Goal: Task Accomplishment & Management: Manage account settings

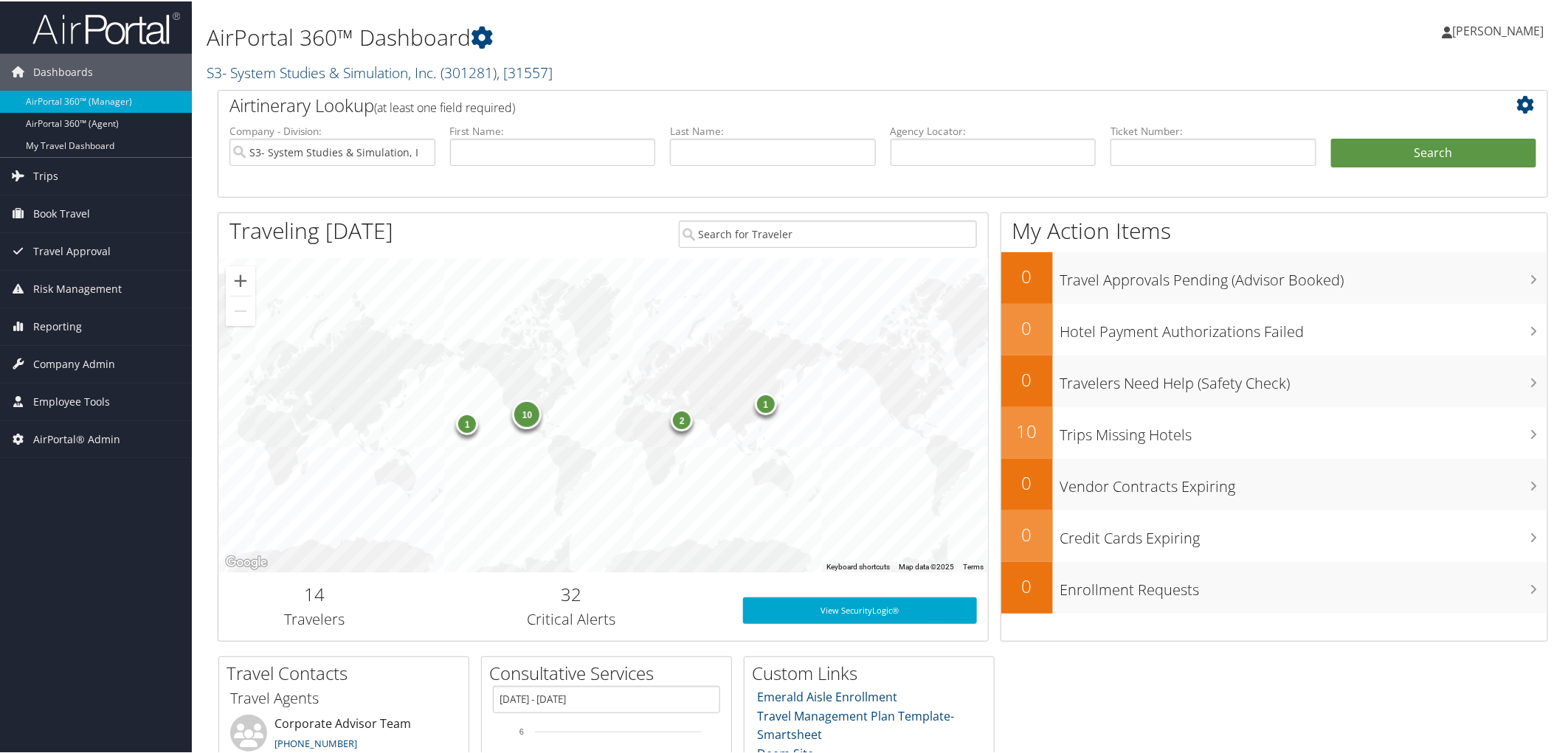
click at [304, 74] on link "S3- System Studies & Simulation, Inc. ( 301281 ) , [ 31557 ]" at bounding box center [379, 71] width 346 height 20
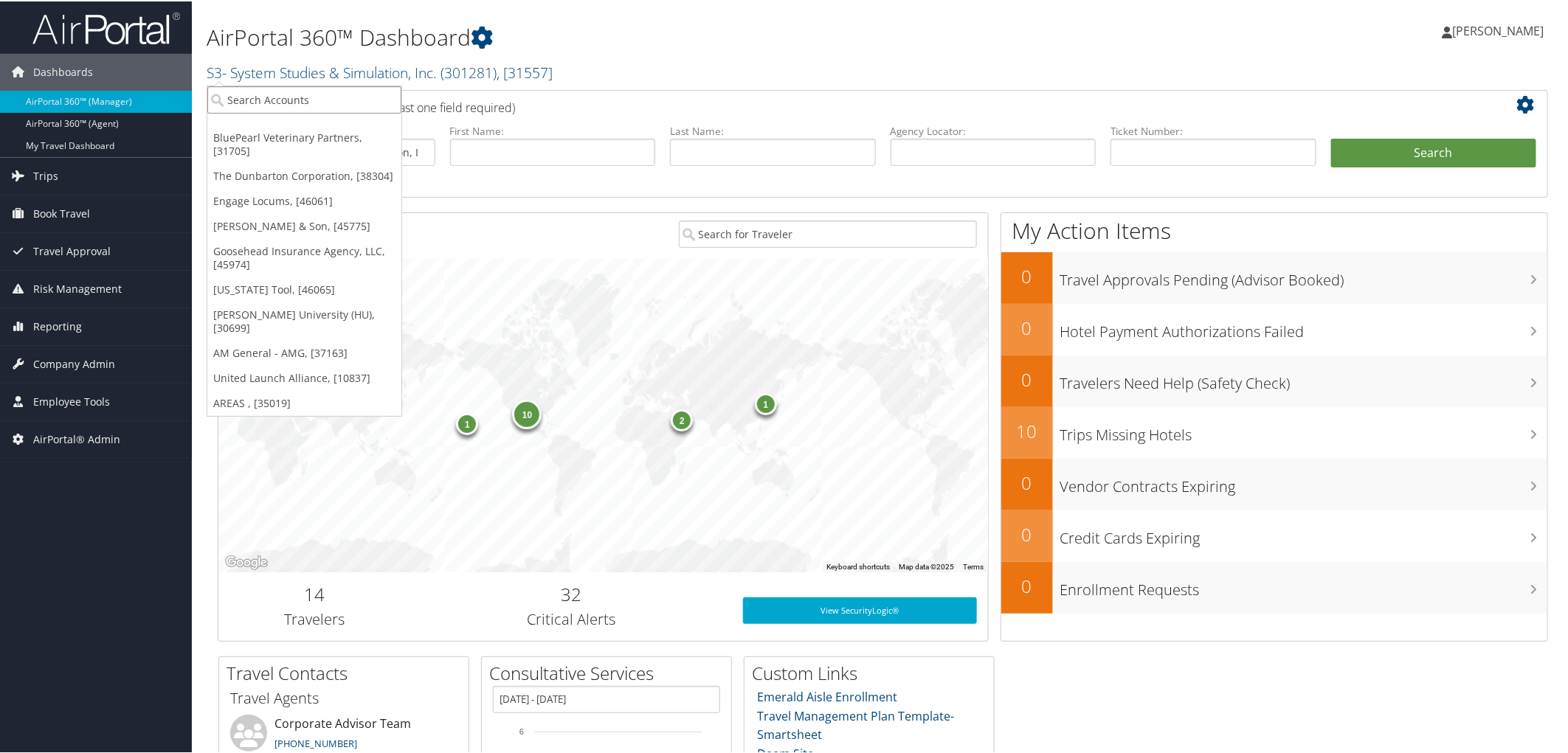
click at [298, 99] on input "search" at bounding box center [304, 98] width 194 height 27
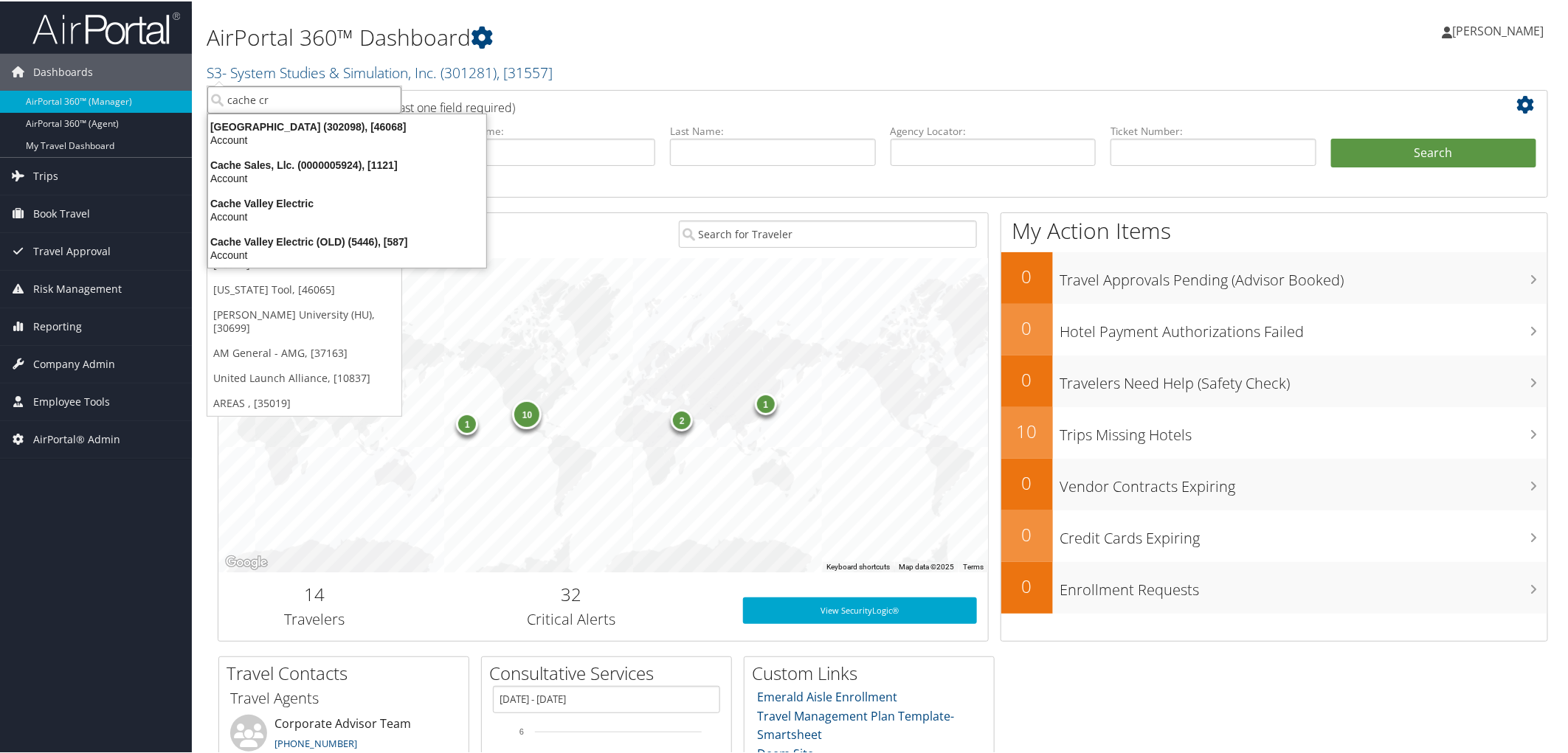
type input "cache cre"
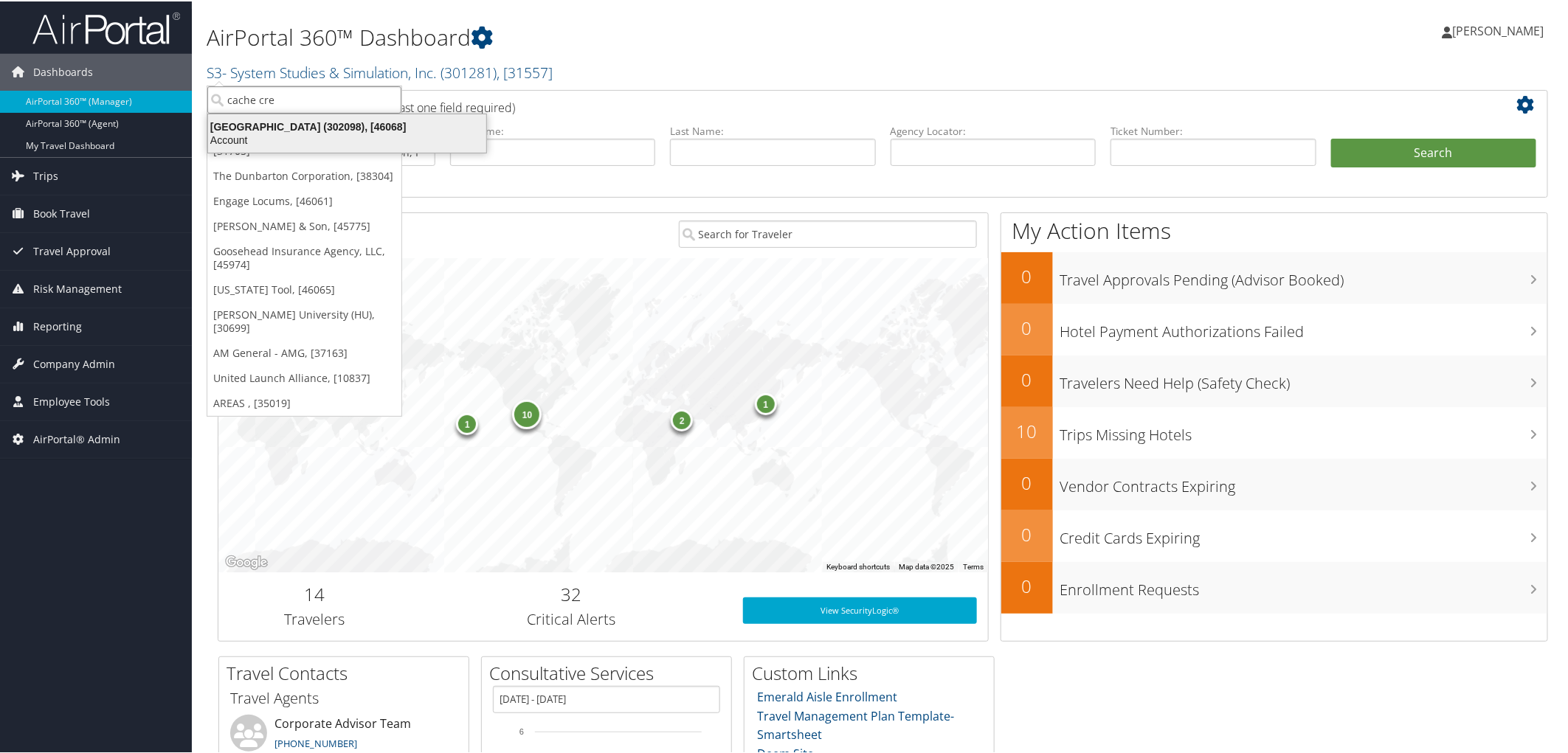
click at [293, 118] on div "Cache Creek Casino Resort (302098), [46068] Account" at bounding box center [347, 131] width 273 height 34
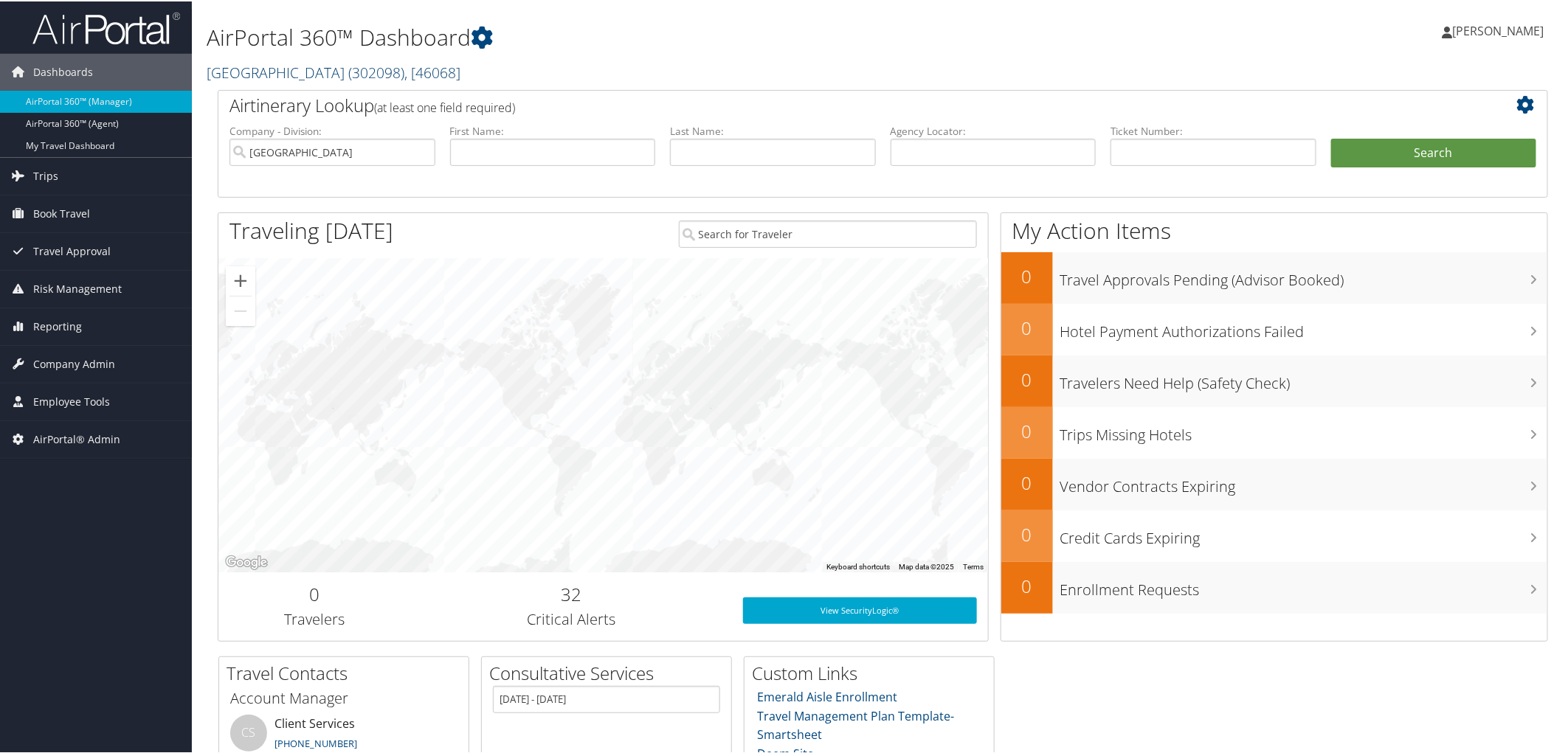
click at [207, 73] on link "Cache Creek Casino Resort ( 302098 ) , [ 46068 ]" at bounding box center [333, 71] width 254 height 20
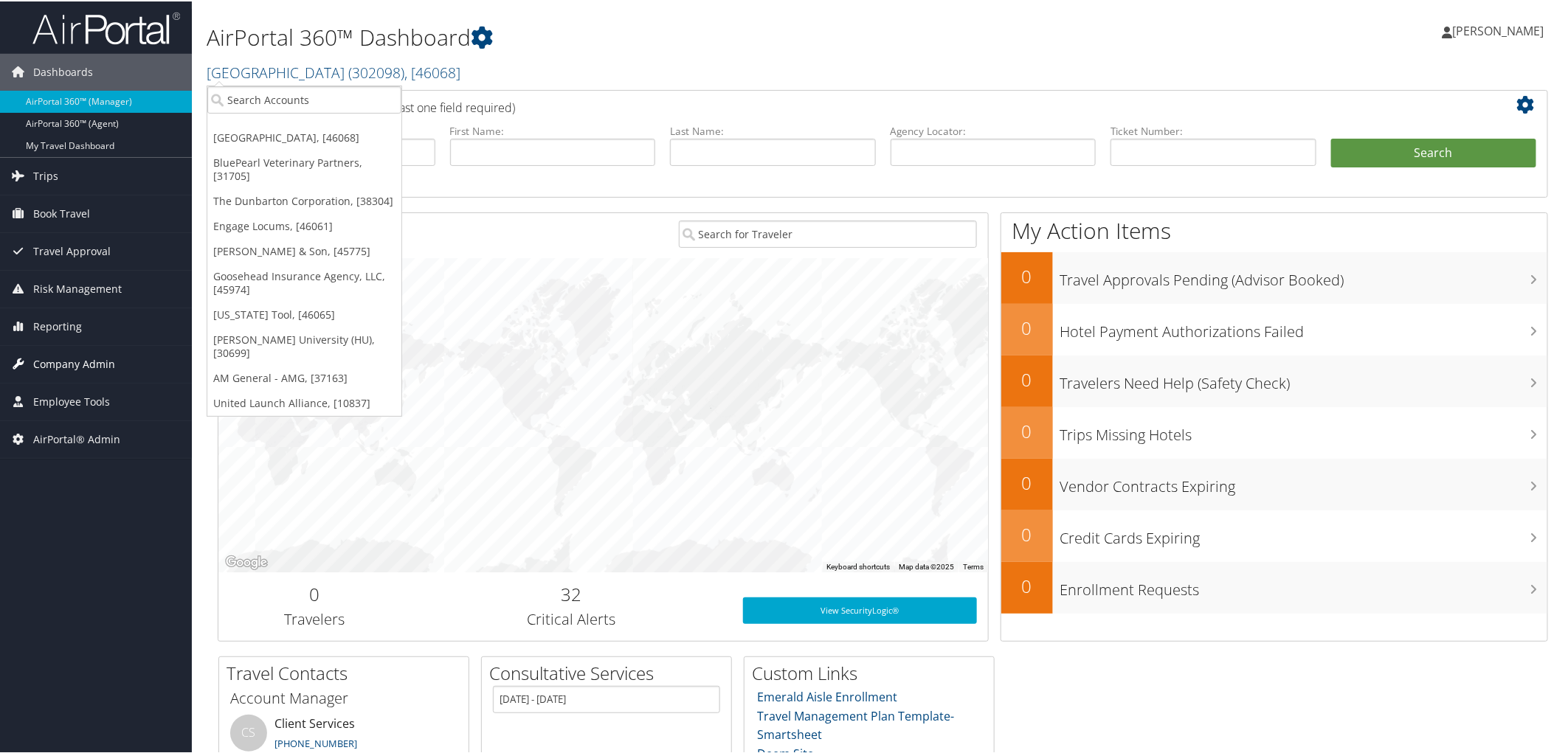
click at [81, 354] on span "Company Admin" at bounding box center [74, 362] width 82 height 37
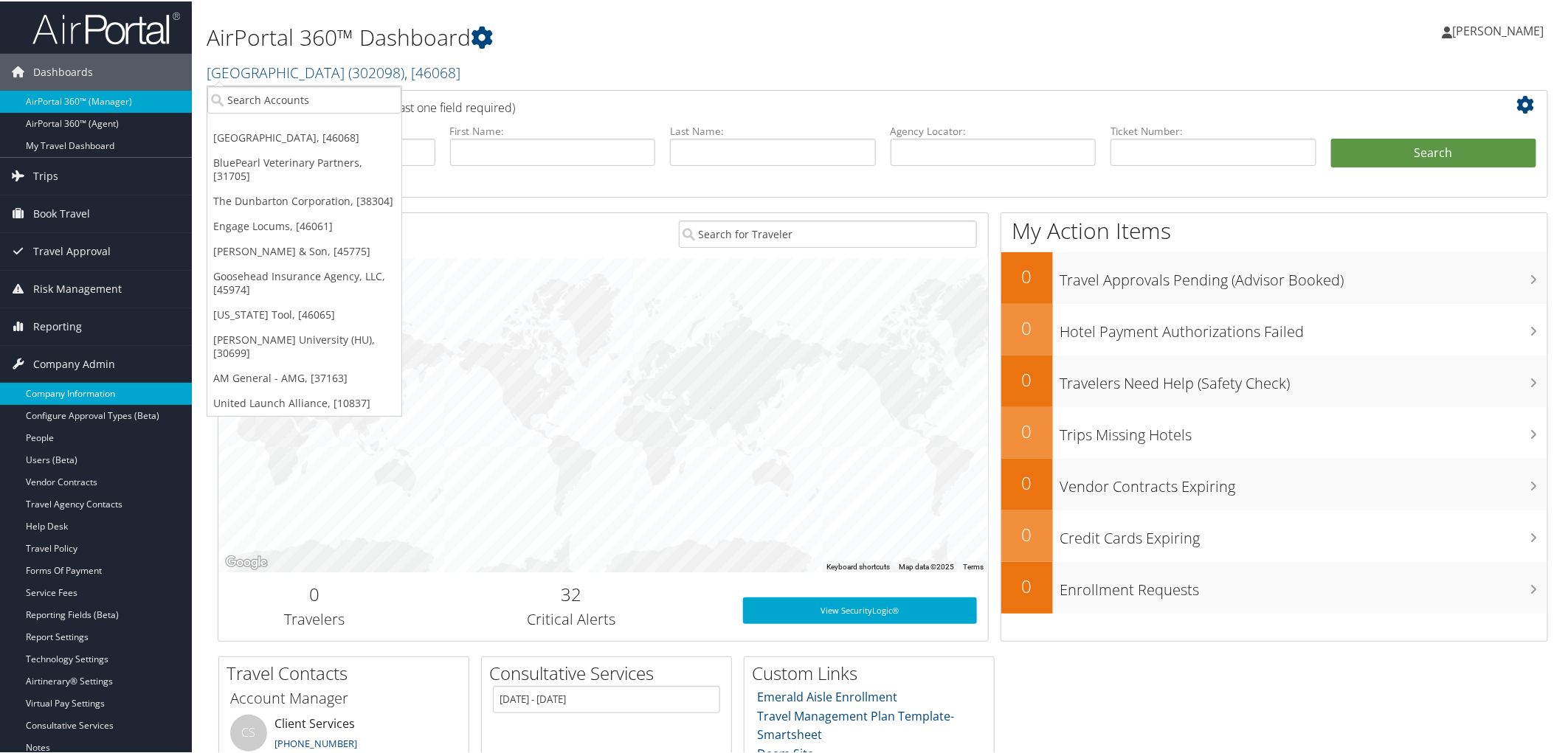
click at [84, 386] on link "Company Information" at bounding box center [96, 392] width 192 height 22
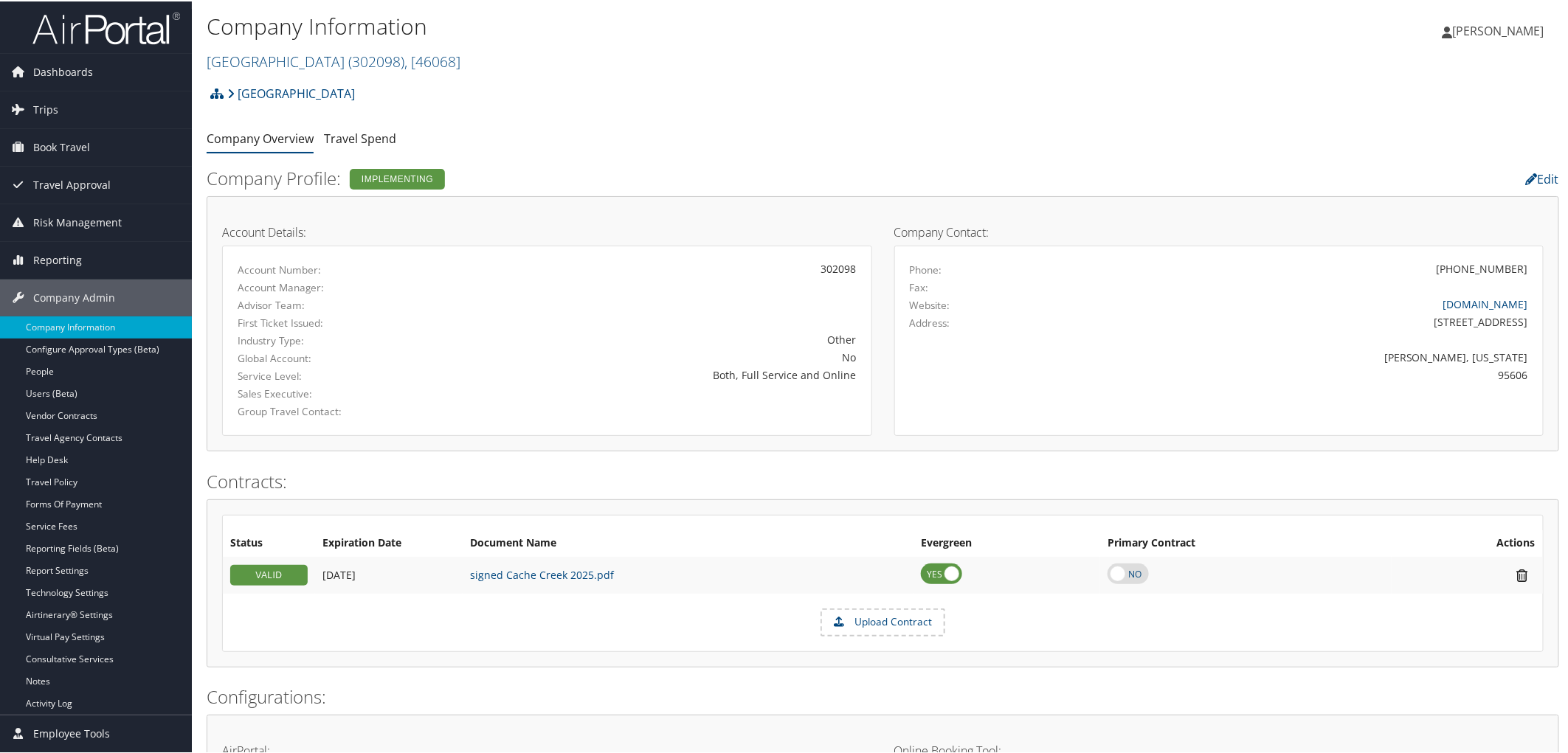
drag, startPoint x: 205, startPoint y: 67, endPoint x: 378, endPoint y: 71, distance: 173.0
click at [378, 71] on div "Company Information Cache Creek Casino Resort ( 302098 ) , [ 46068 ] Cache Cree…" at bounding box center [882, 39] width 1382 height 78
copy link "[GEOGRAPHIC_DATA]"
drag, startPoint x: 1411, startPoint y: 305, endPoint x: 1541, endPoint y: 301, distance: 130.1
click at [1541, 301] on div "Company Contact: Phone: (530) 796-3118 Fax: Website: www.cachecreek.com Address…" at bounding box center [1219, 323] width 672 height 225
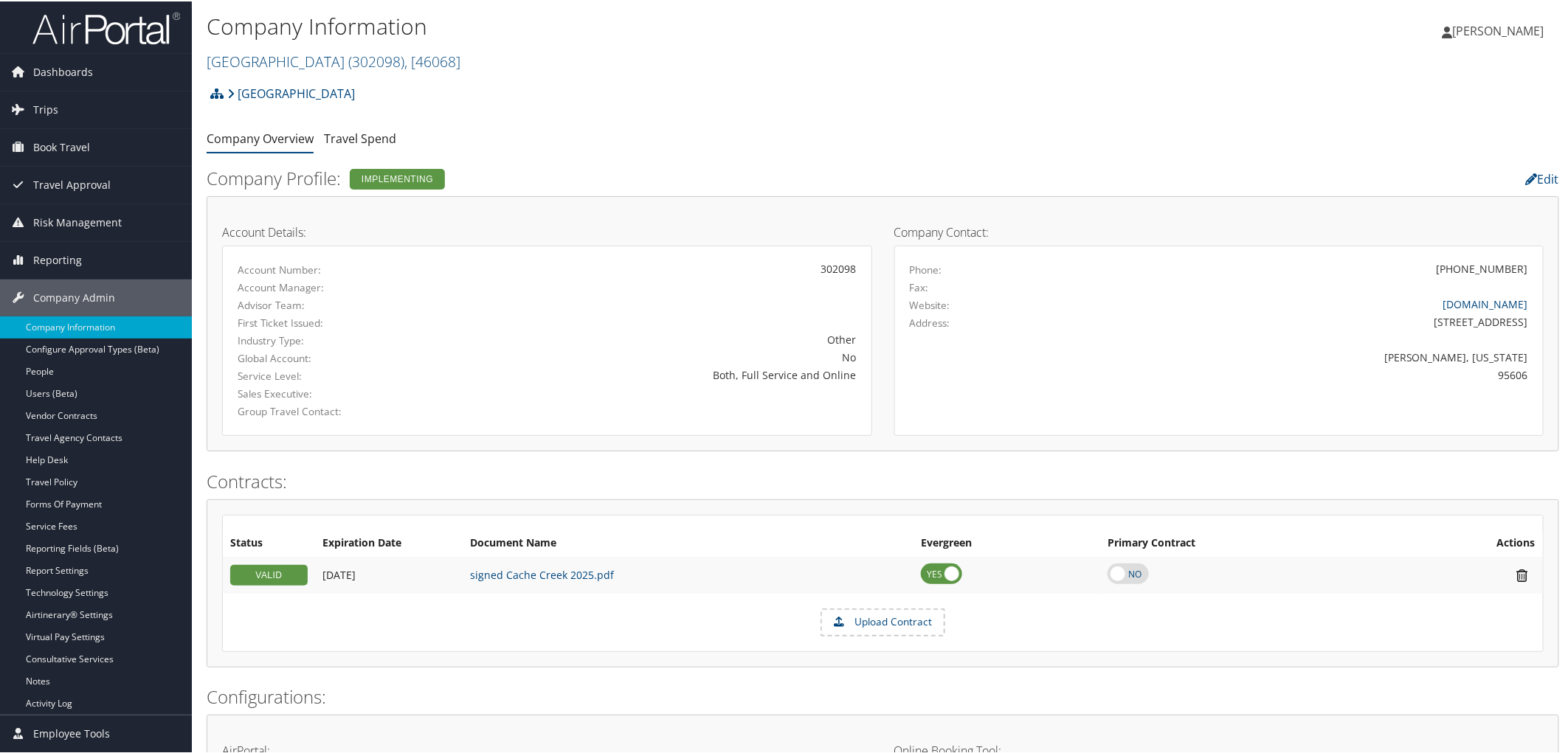
copy link "www.cachecreek.com"
drag, startPoint x: 1440, startPoint y: 320, endPoint x: 1523, endPoint y: 317, distance: 83.1
click at [1523, 317] on div "1455 Highway 16" at bounding box center [1299, 320] width 480 height 16
copy div "1455 Highway 16"
drag, startPoint x: 1440, startPoint y: 362, endPoint x: 1471, endPoint y: 353, distance: 32.3
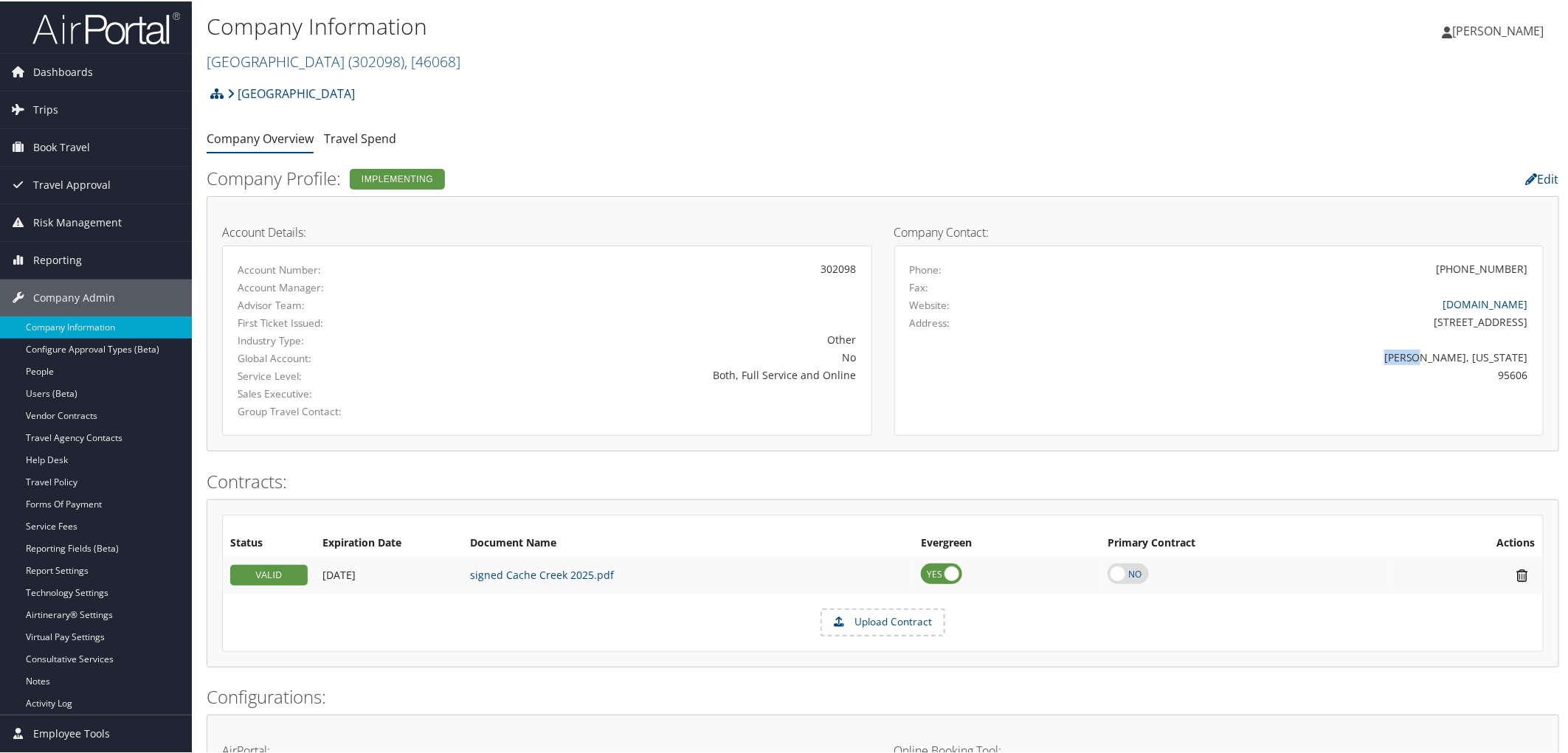
click at [1471, 353] on div "Brooks, California" at bounding box center [1299, 356] width 459 height 16
copy div "Brooks"
drag, startPoint x: 1491, startPoint y: 371, endPoint x: 1523, endPoint y: 373, distance: 32.1
click at [1523, 373] on div "95606" at bounding box center [1299, 373] width 480 height 16
copy div "95606"
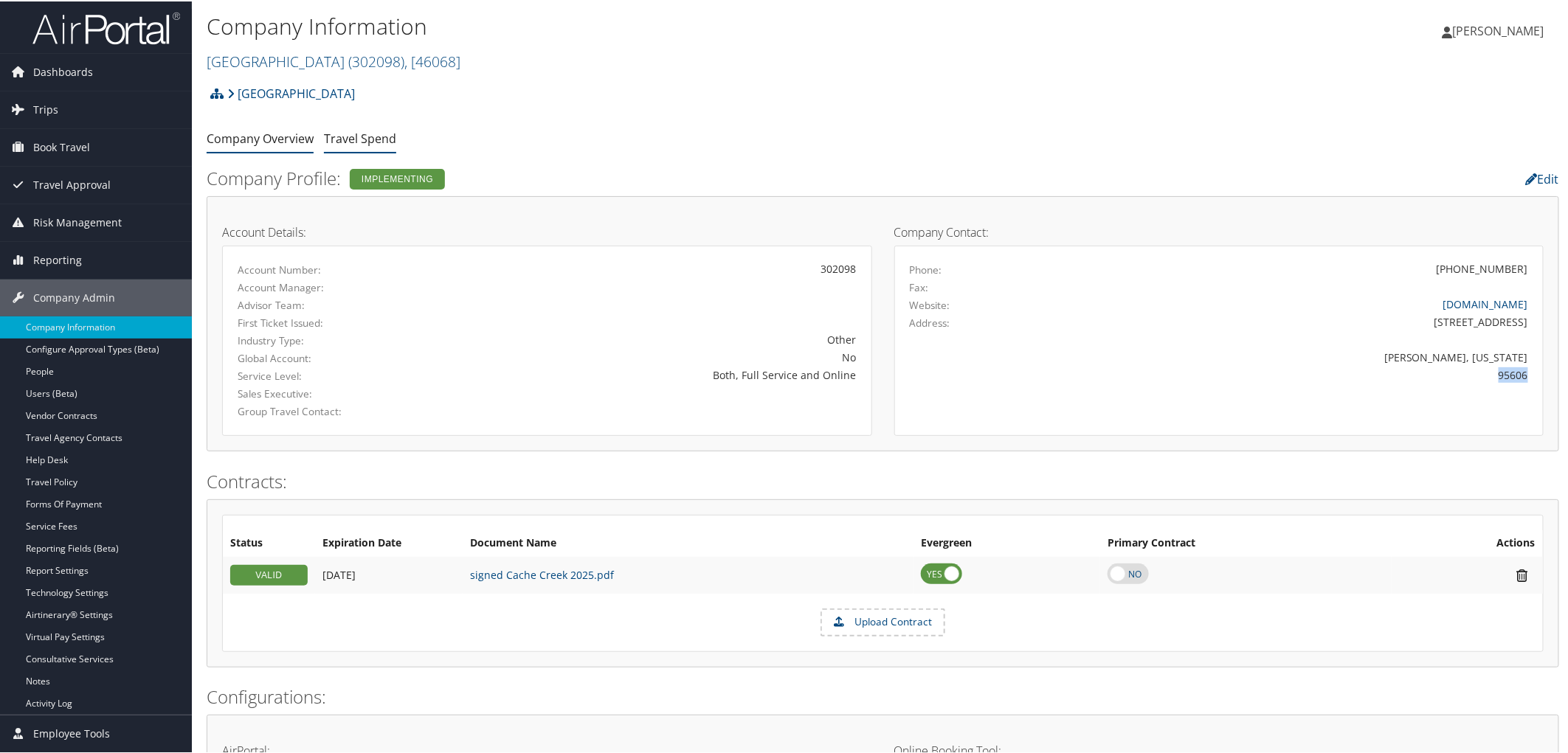
click at [341, 133] on link "Travel Spend" at bounding box center [360, 137] width 73 height 17
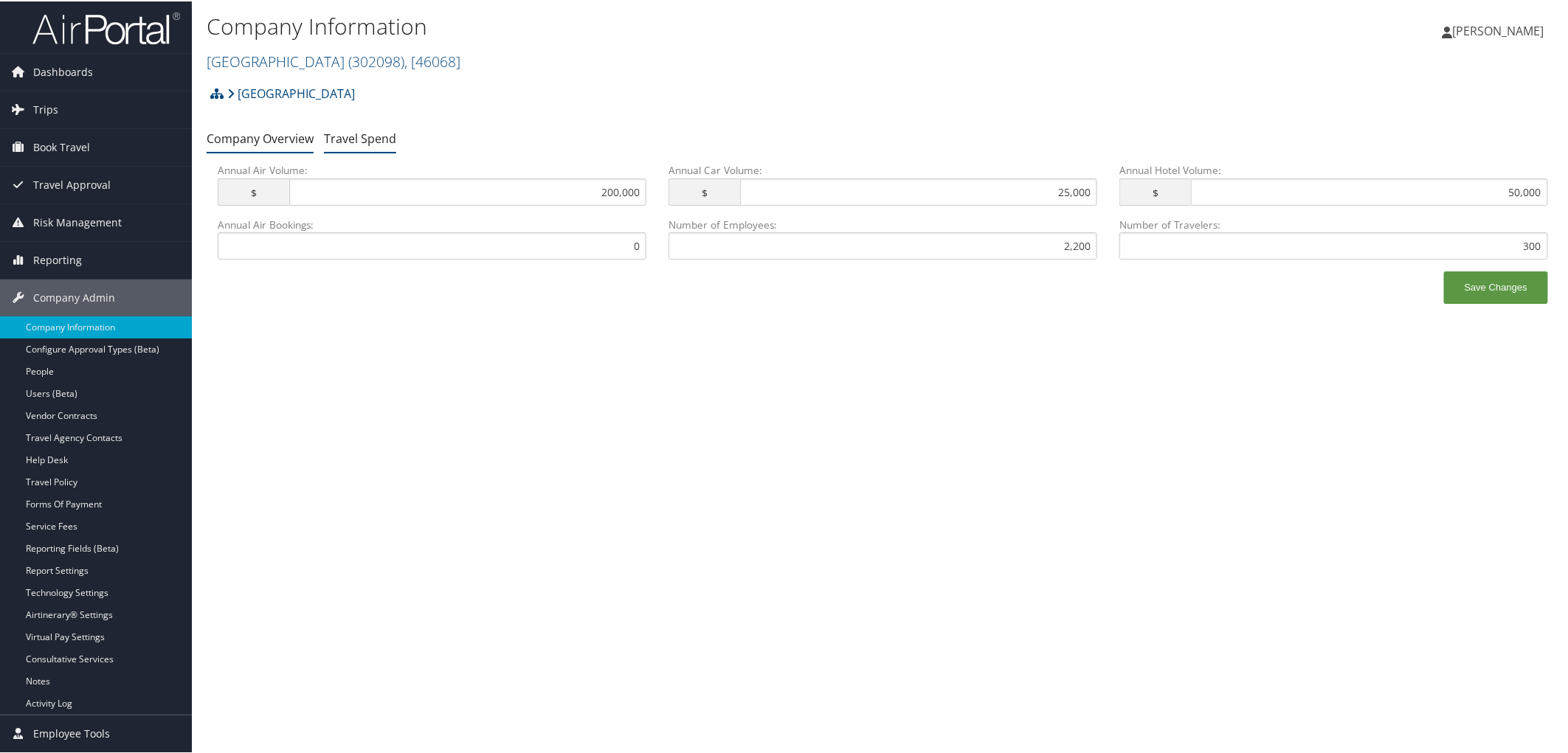
click at [261, 140] on link "Company Overview" at bounding box center [260, 137] width 107 height 17
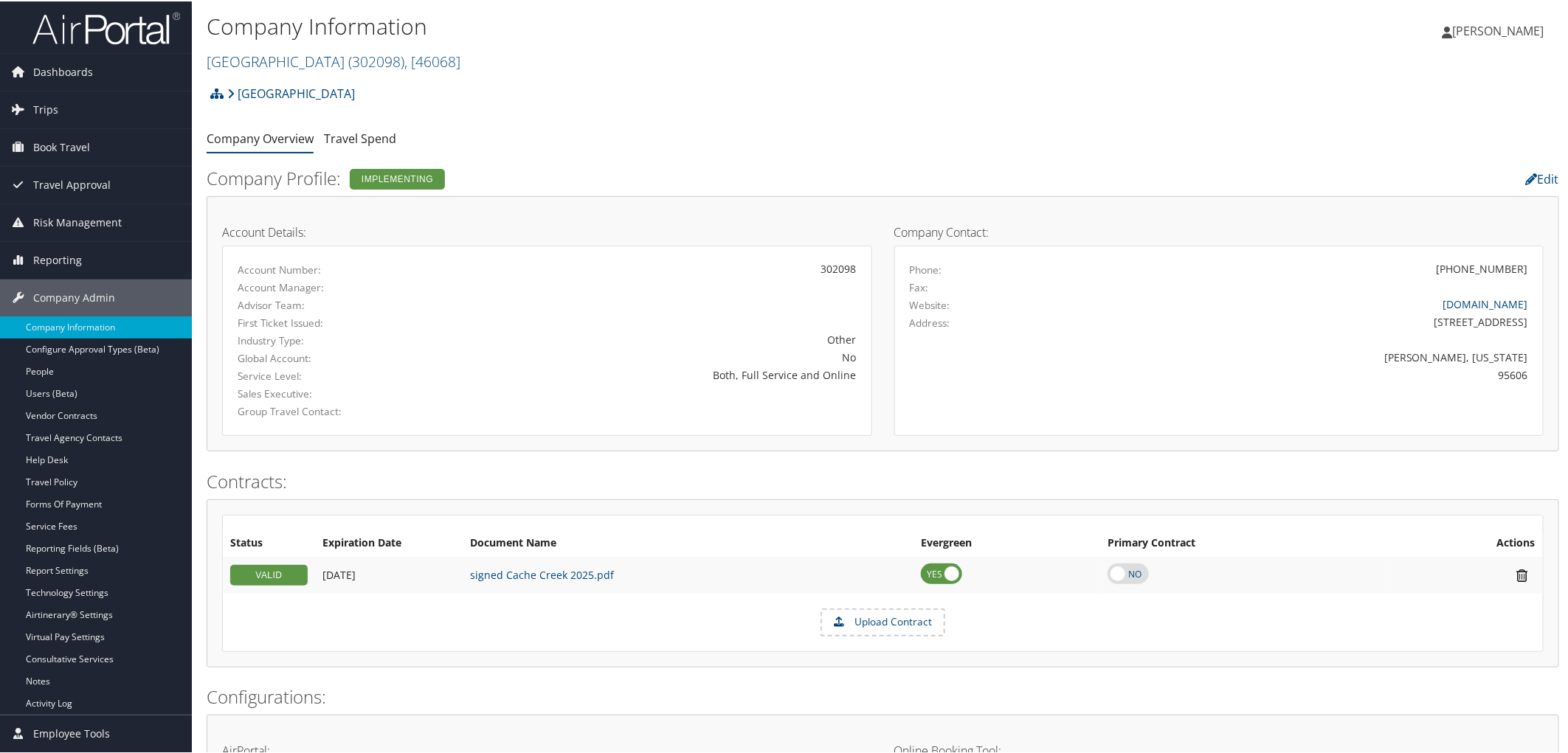
drag, startPoint x: 1452, startPoint y: 272, endPoint x: 1525, endPoint y: 263, distance: 73.6
click at [1526, 263] on div "(530) 796-3118" at bounding box center [1299, 267] width 480 height 16
drag, startPoint x: 1448, startPoint y: 272, endPoint x: 1523, endPoint y: 263, distance: 75.5
click at [1523, 263] on div "(530) 796-3118" at bounding box center [1299, 267] width 480 height 16
drag, startPoint x: 1456, startPoint y: 268, endPoint x: 1522, endPoint y: 266, distance: 66.0
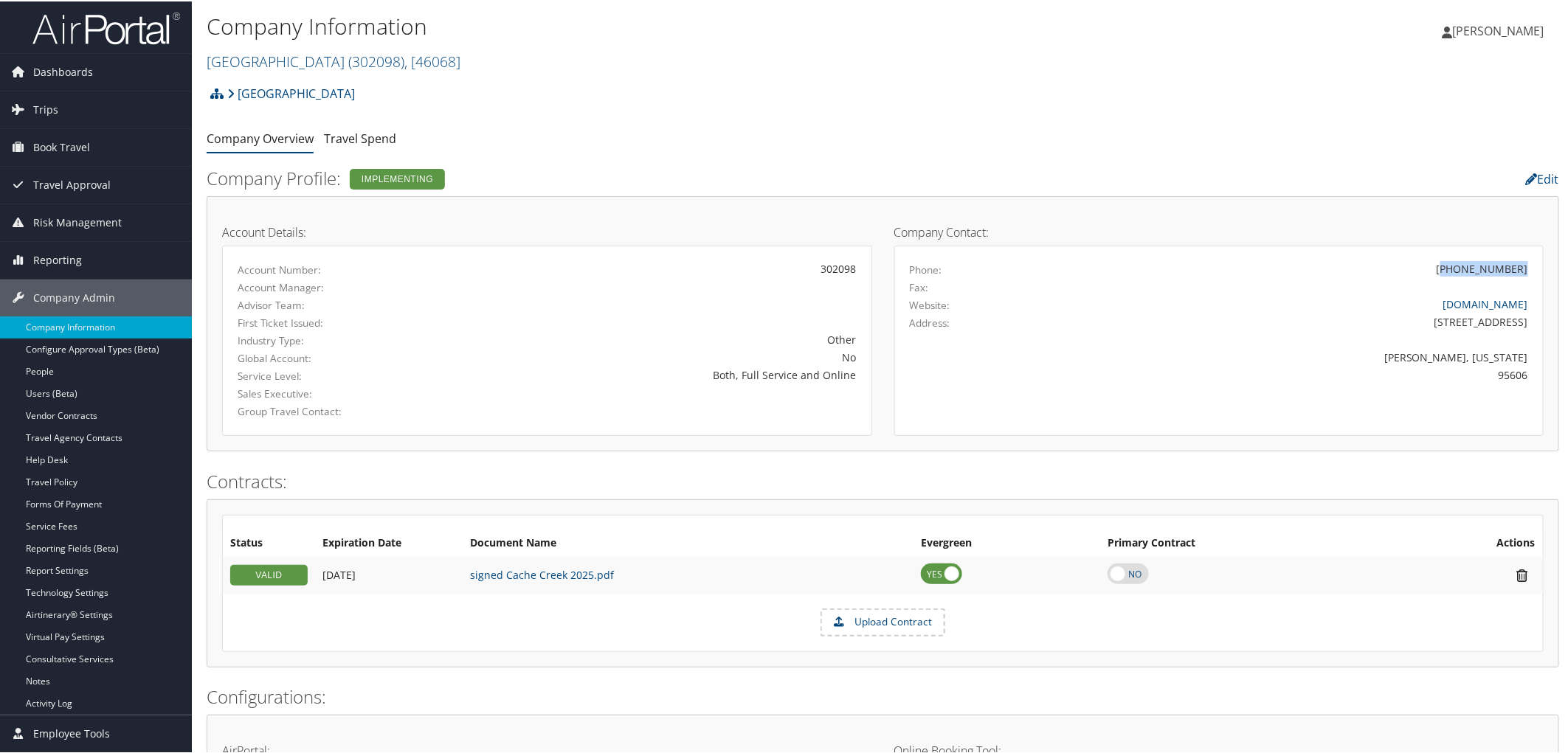
click at [1522, 266] on div "(530) 796-3118" at bounding box center [1482, 267] width 92 height 16
copy div "530) 796-3118"
click at [345, 126] on li "Travel Spend" at bounding box center [360, 138] width 73 height 26
click at [356, 135] on link "Travel Spend" at bounding box center [360, 137] width 73 height 17
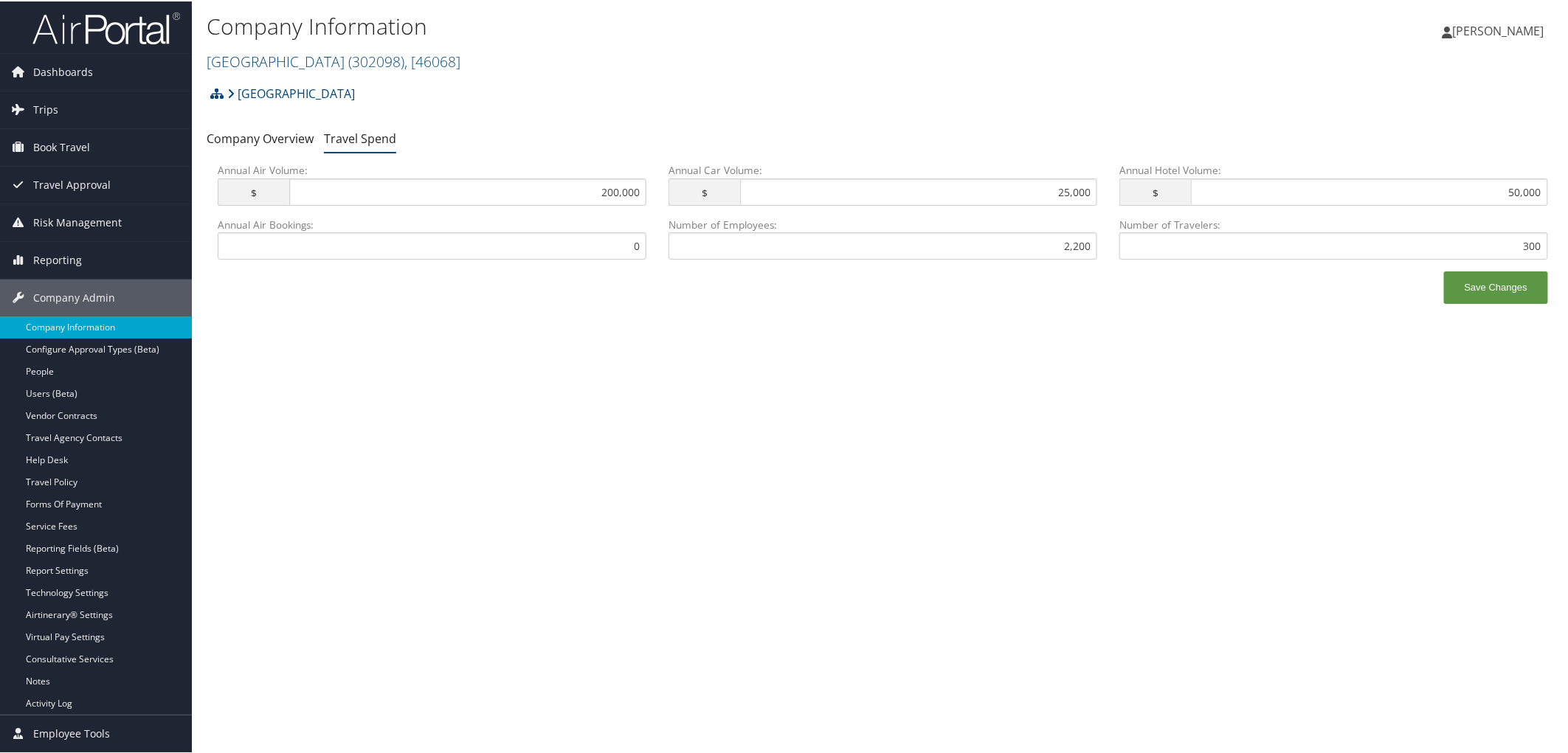
click at [715, 403] on div "Company Information Cache Creek Casino Resort ( 302098 ) , [ 46068 ] Cache Cree…" at bounding box center [882, 376] width 1382 height 753
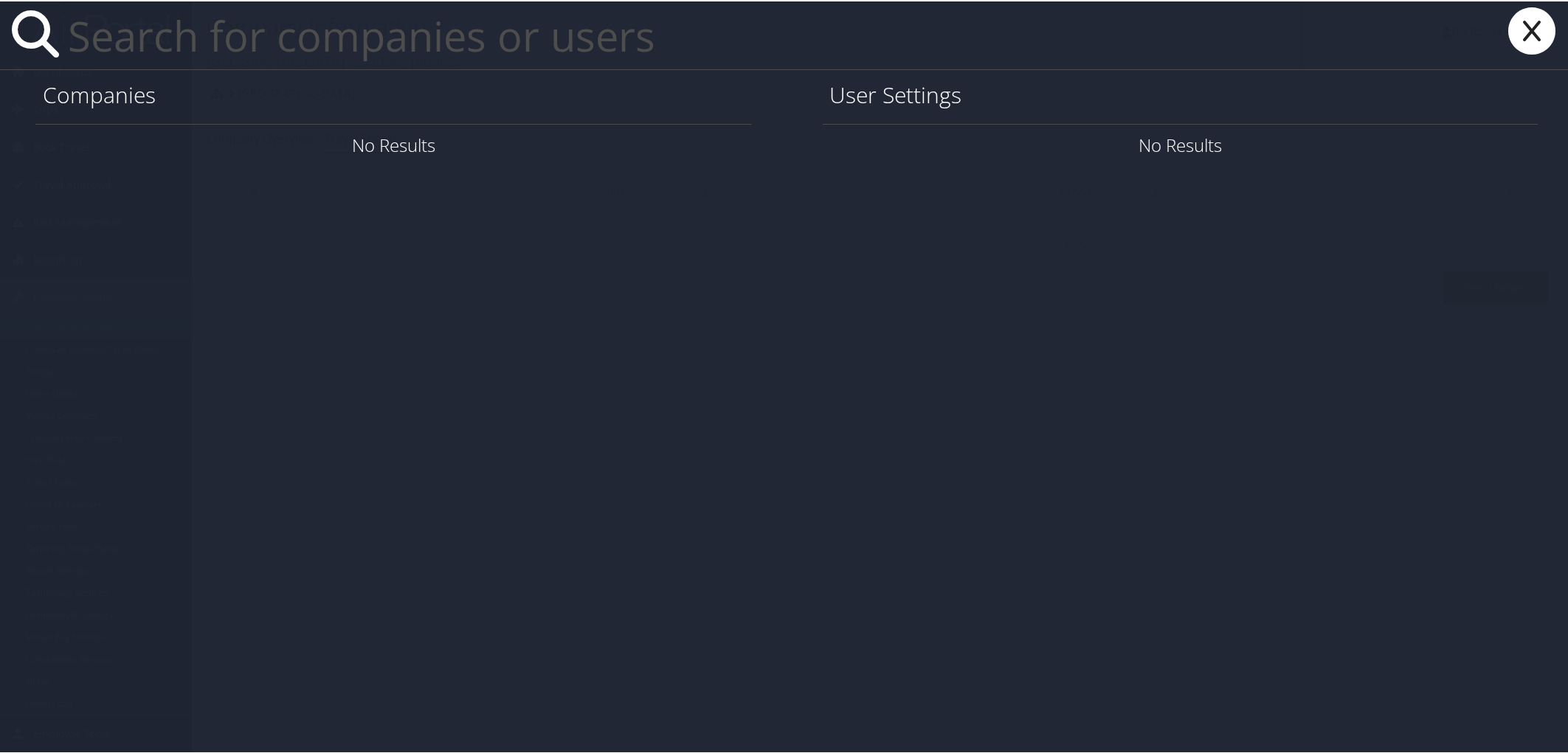
paste input "Elaina Peterson"
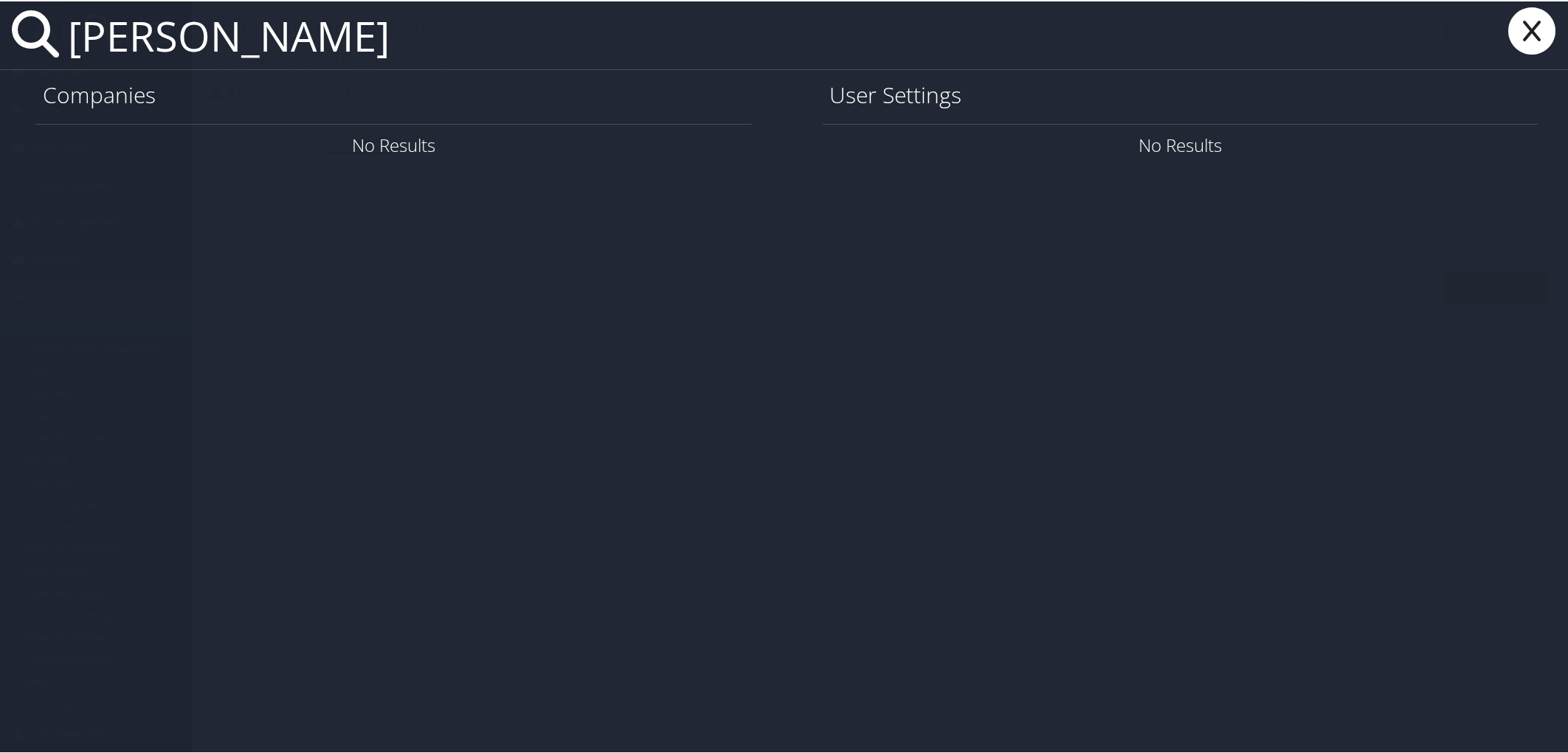
type input "Elaina Peterson"
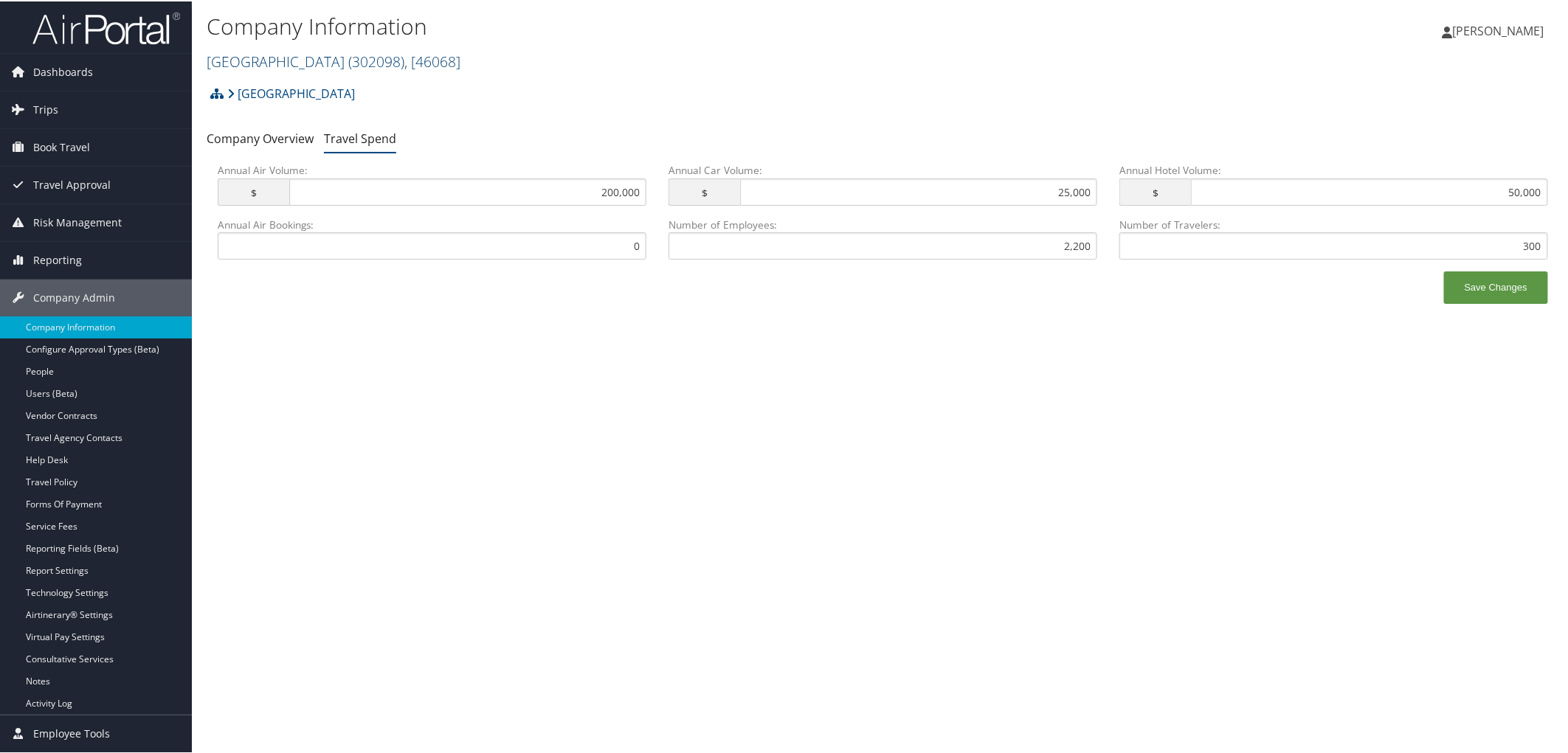
click at [248, 55] on link "[GEOGRAPHIC_DATA] ( 302098 ) , [ 46068 ]" at bounding box center [333, 60] width 254 height 20
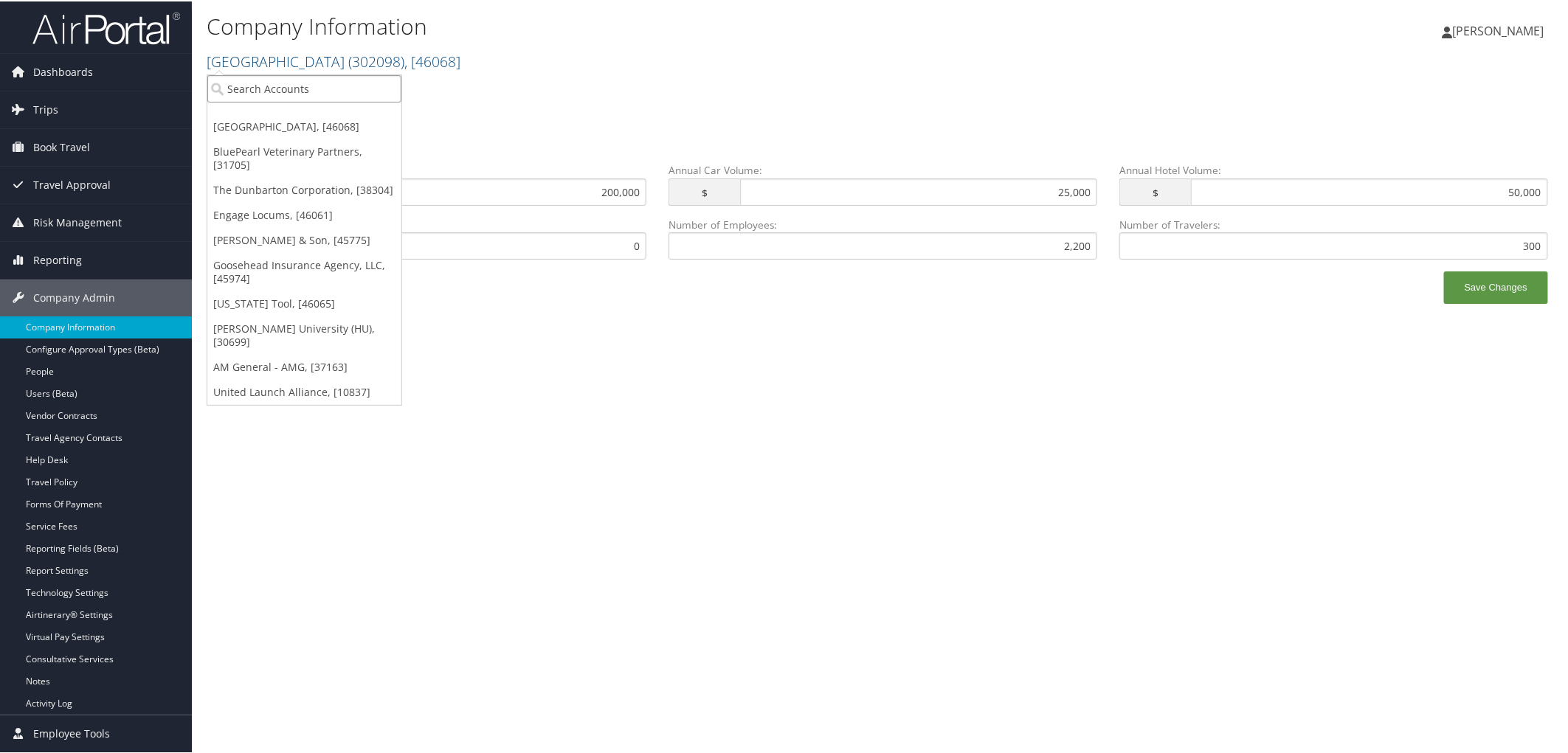
click at [232, 85] on input "search" at bounding box center [304, 87] width 194 height 27
type input "venture"
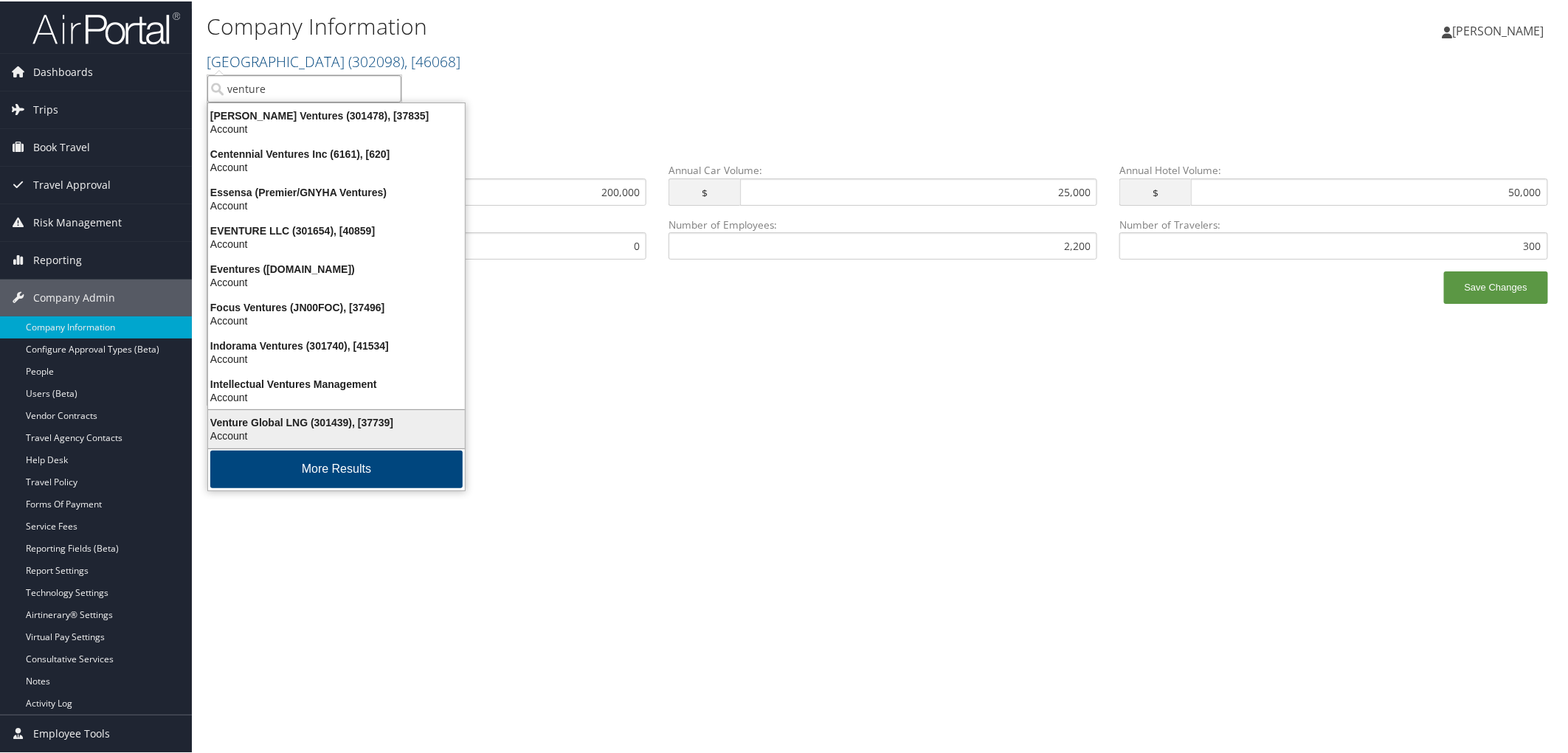
click at [319, 423] on div "Venture Global LNG (301439), [37739]" at bounding box center [336, 421] width 274 height 13
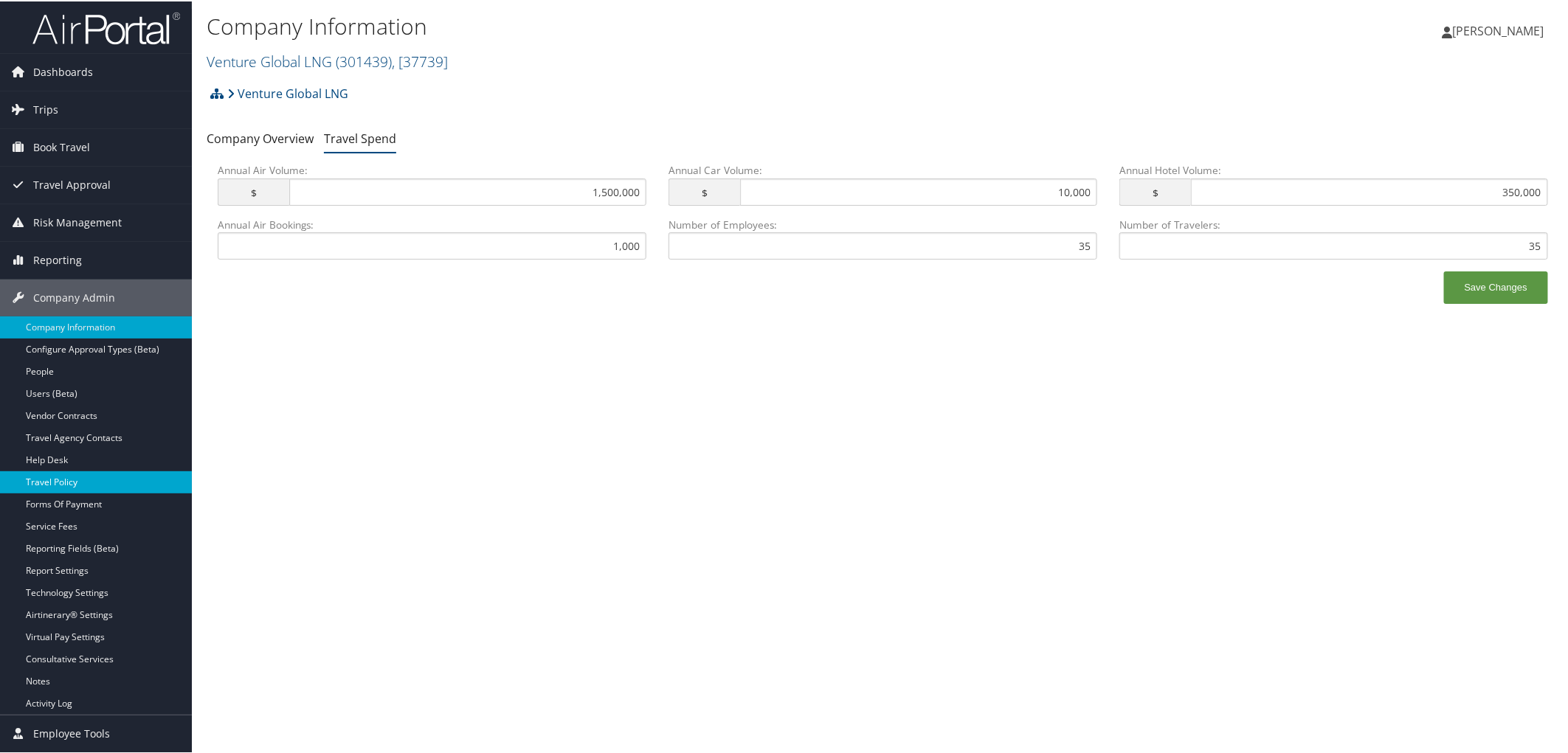
click at [64, 480] on link "Travel Policy" at bounding box center [96, 481] width 192 height 22
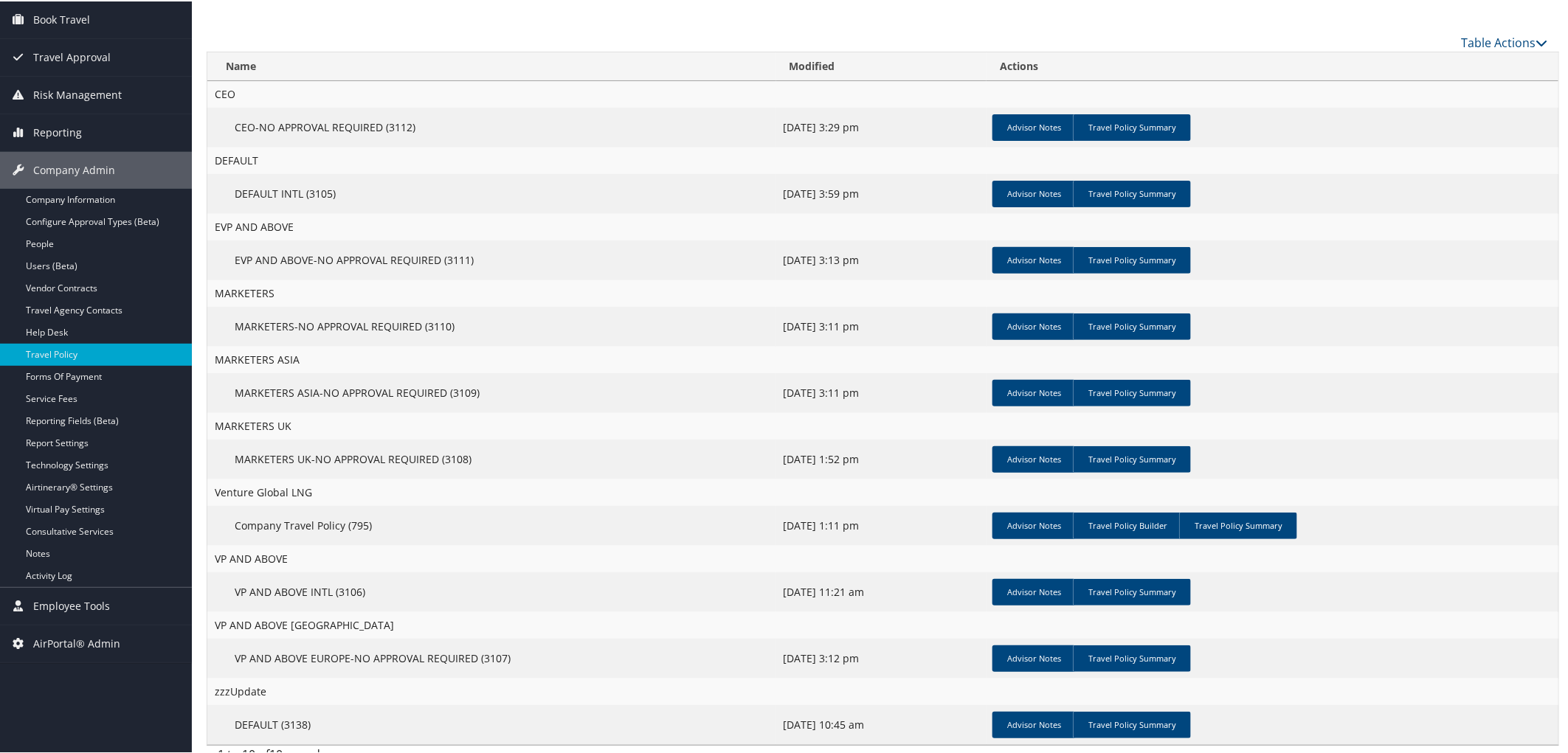
scroll to position [149, 0]
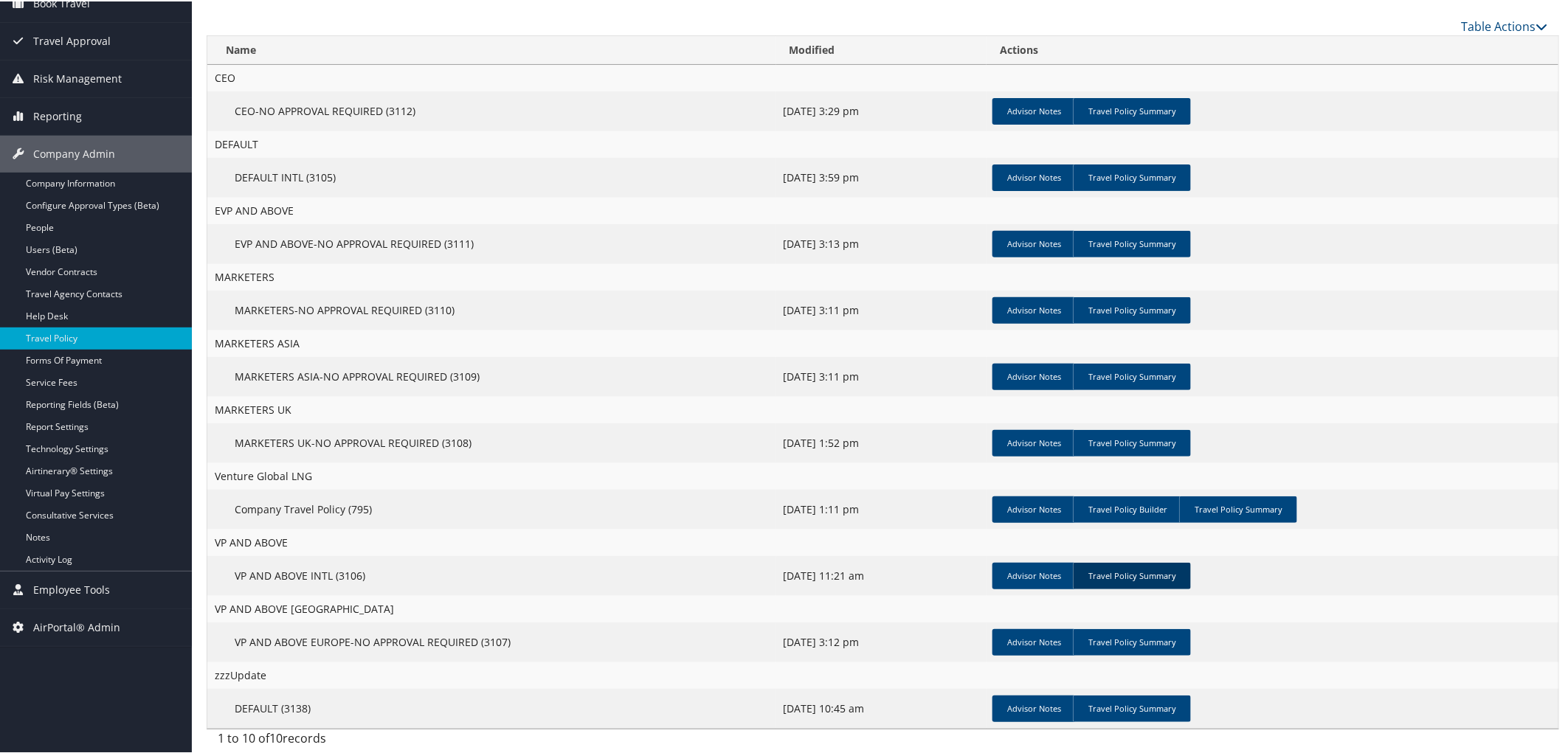
click at [1115, 570] on link "Travel Policy Summary" at bounding box center [1132, 575] width 118 height 26
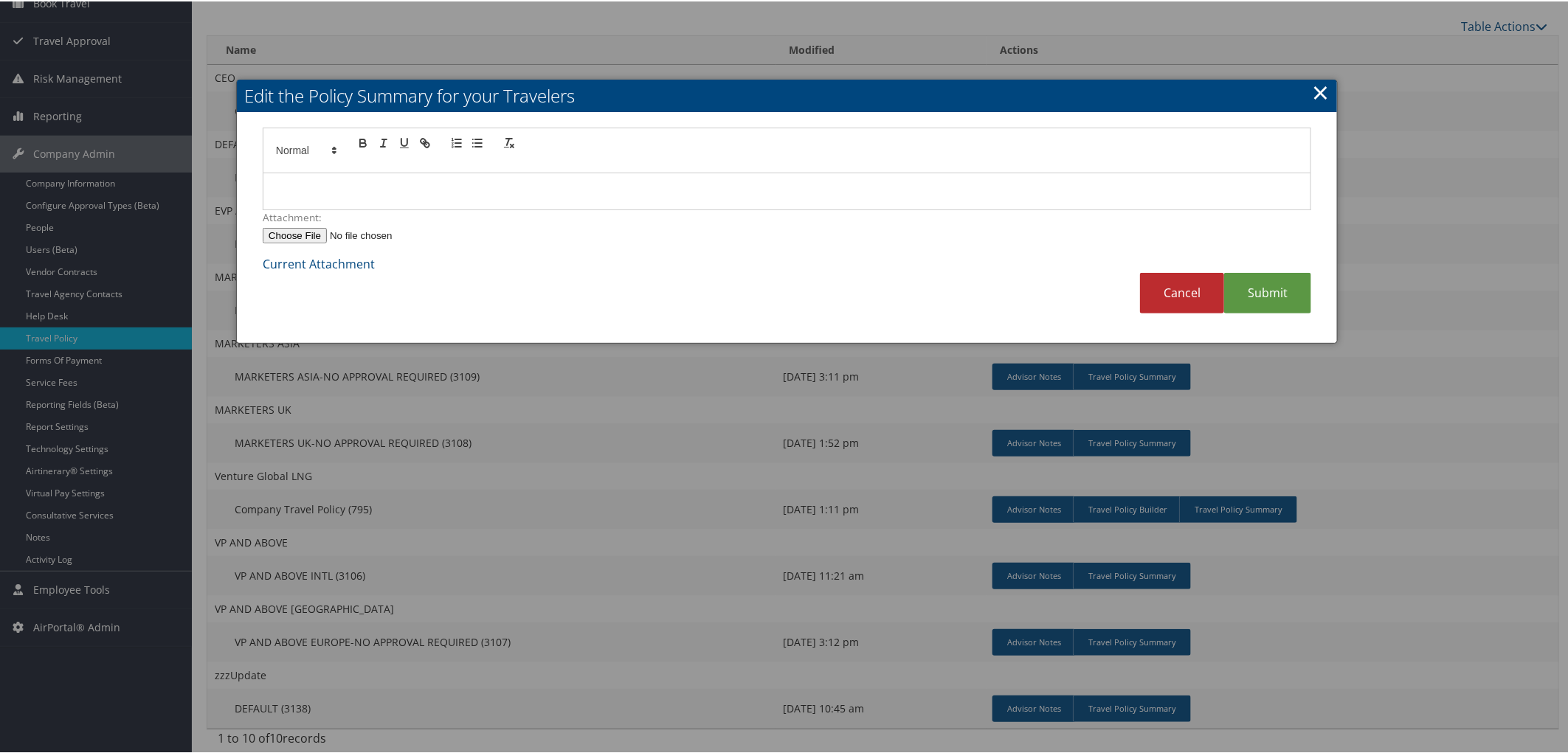
click at [1315, 81] on link "×" at bounding box center [1320, 91] width 17 height 30
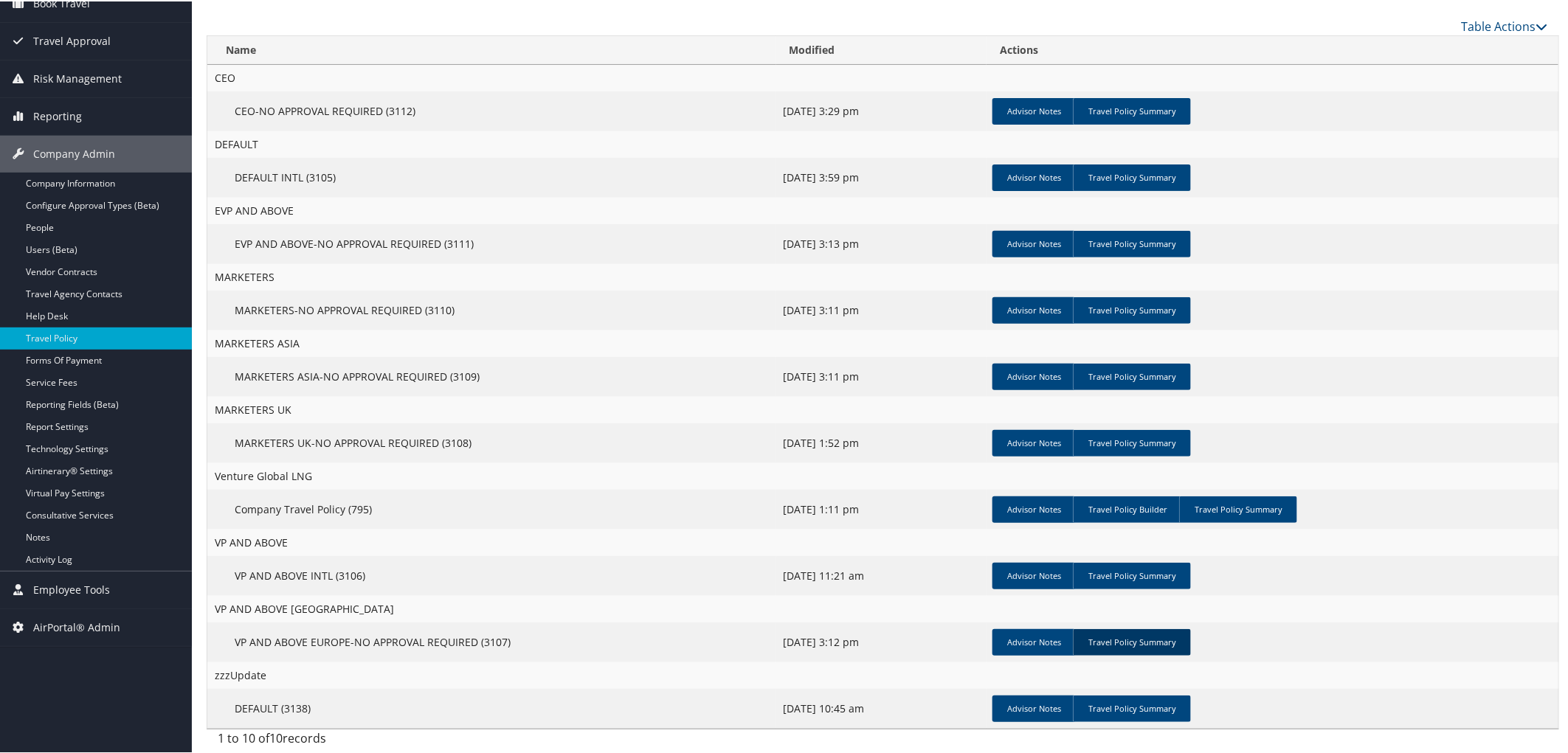
click at [1112, 642] on link "Travel Policy Summary" at bounding box center [1132, 641] width 118 height 26
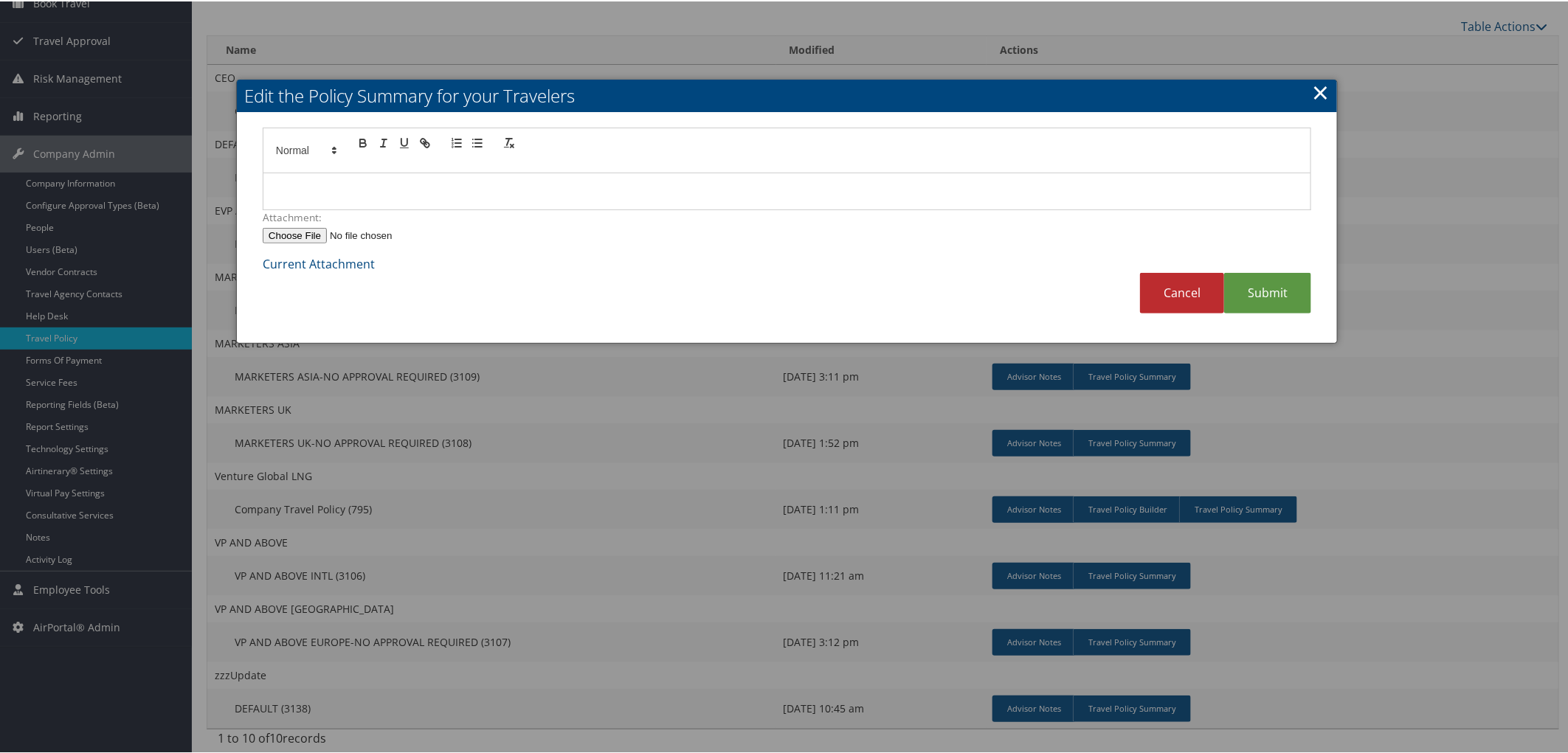
drag, startPoint x: 1317, startPoint y: 88, endPoint x: 1282, endPoint y: 108, distance: 40.3
click at [1319, 88] on link "×" at bounding box center [1320, 91] width 17 height 30
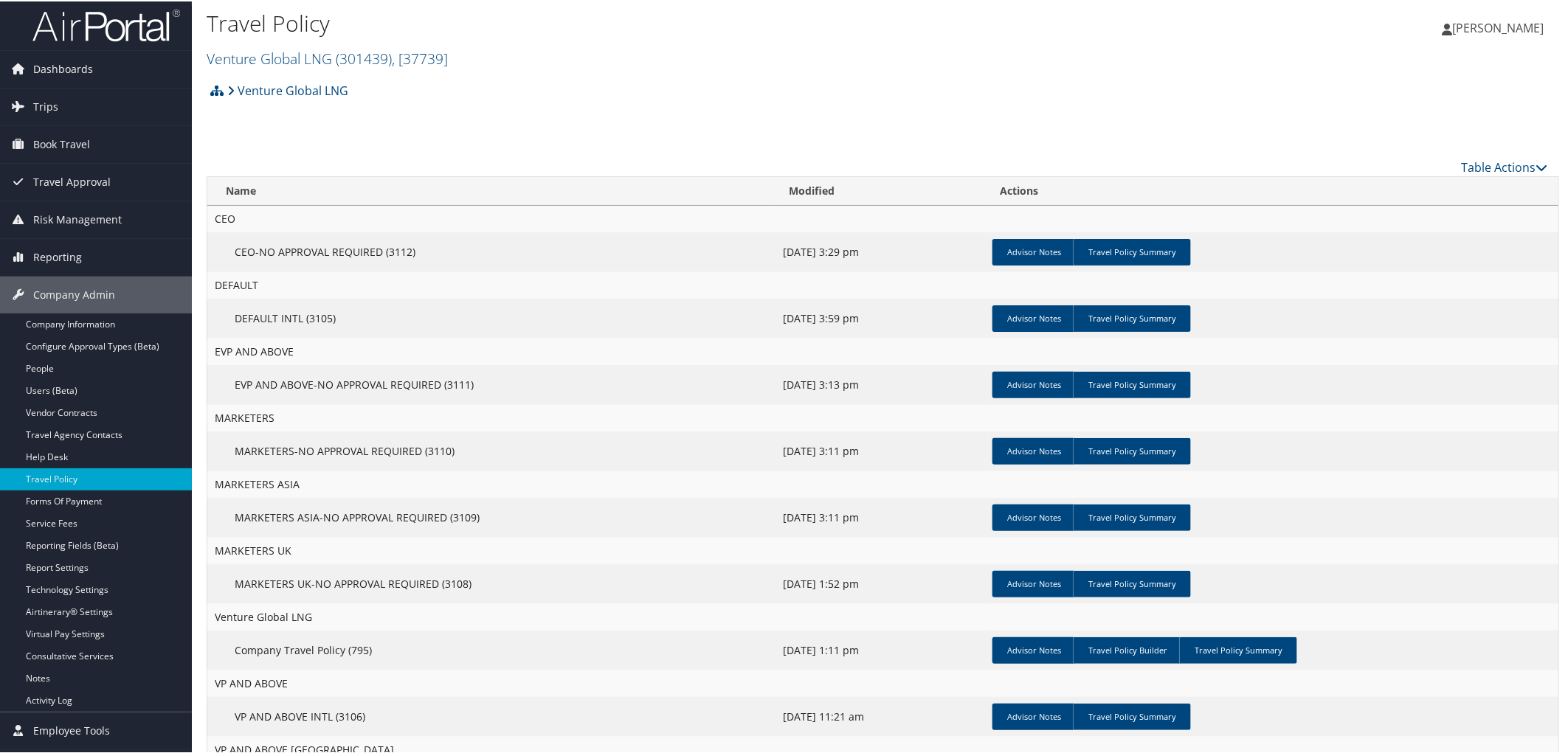
scroll to position [0, 0]
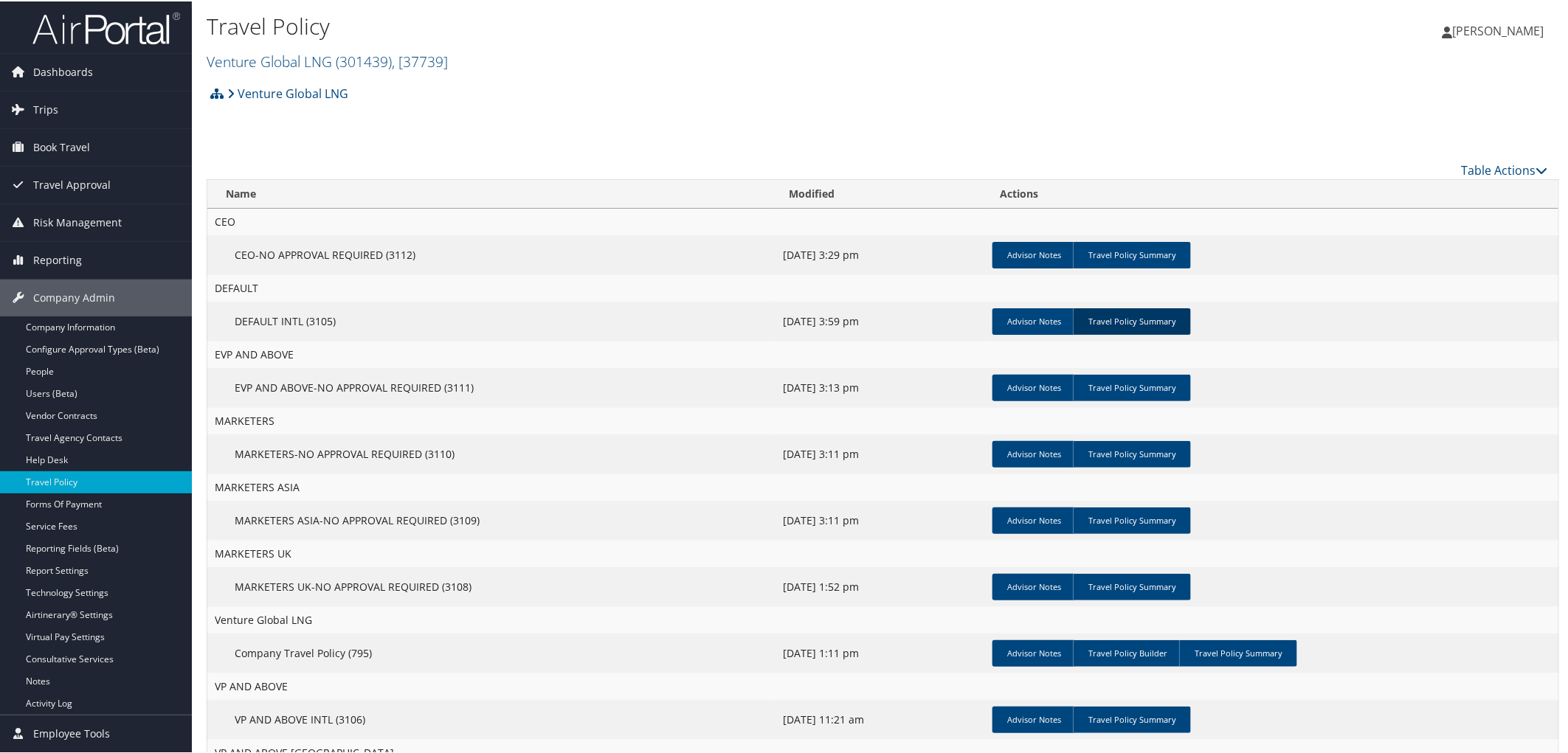
click at [1124, 314] on link "Travel Policy Summary" at bounding box center [1132, 320] width 118 height 26
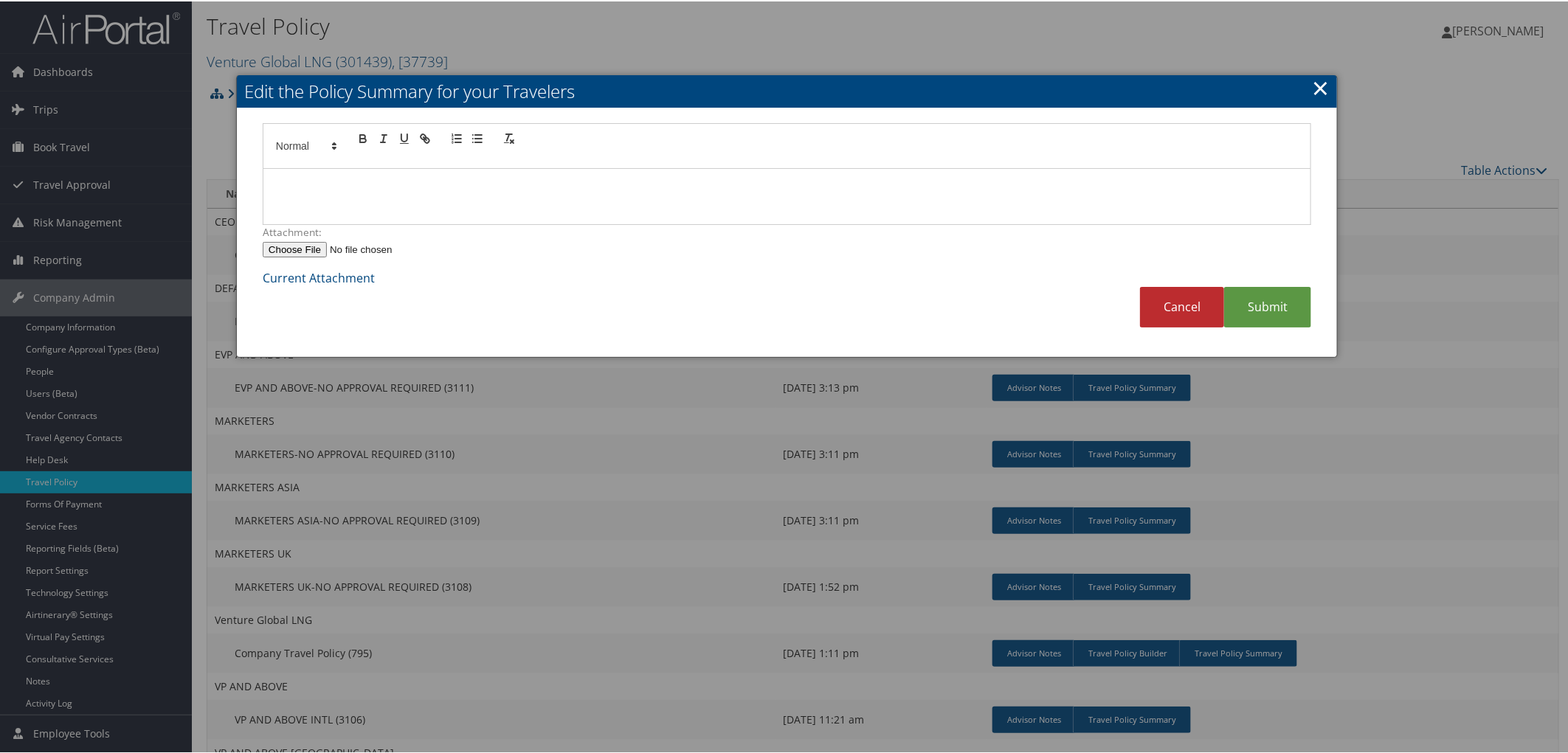
click at [1312, 92] on link "×" at bounding box center [1320, 87] width 17 height 30
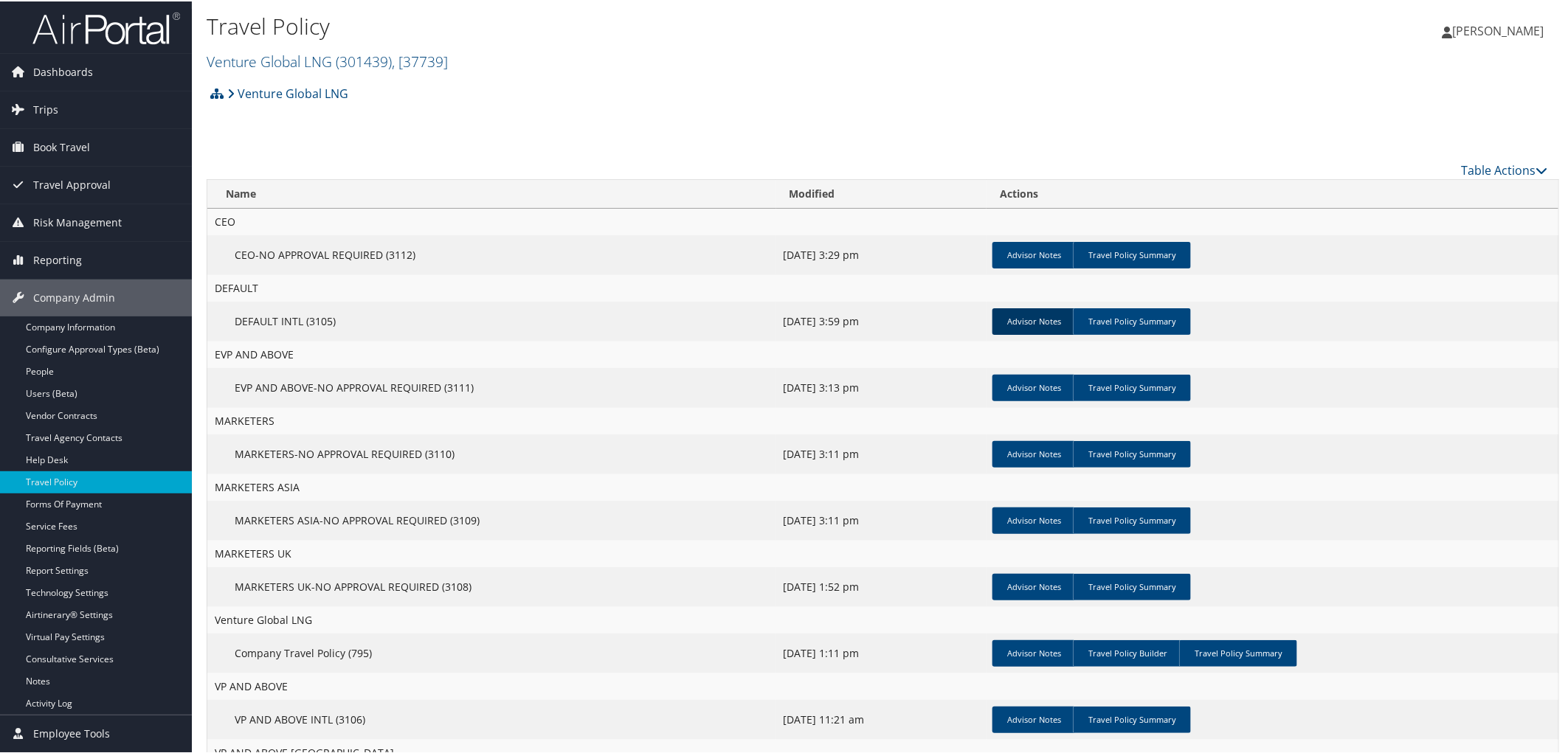
click at [1033, 314] on link "Advisor Notes" at bounding box center [1033, 320] width 83 height 26
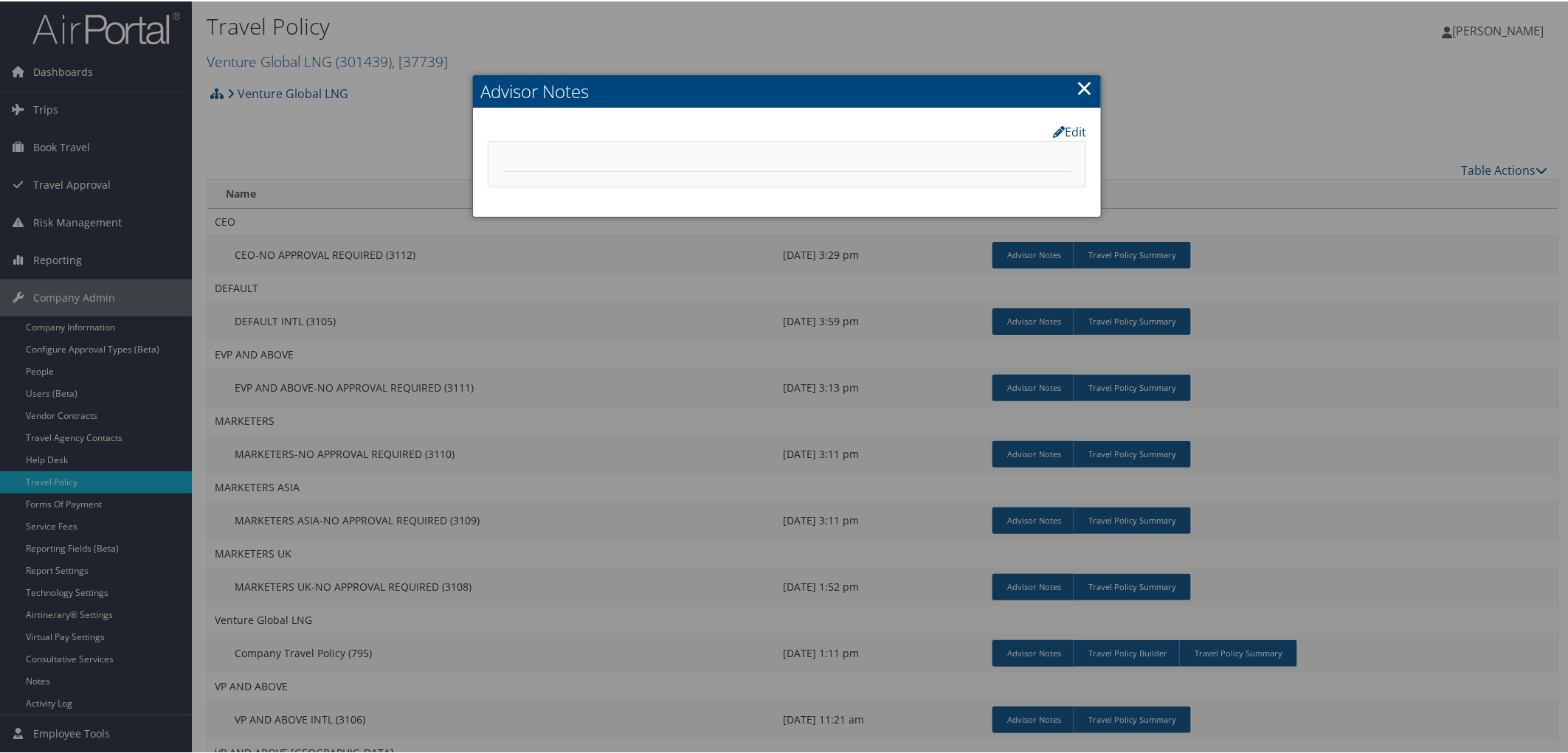
click at [1080, 83] on link "×" at bounding box center [1084, 87] width 17 height 30
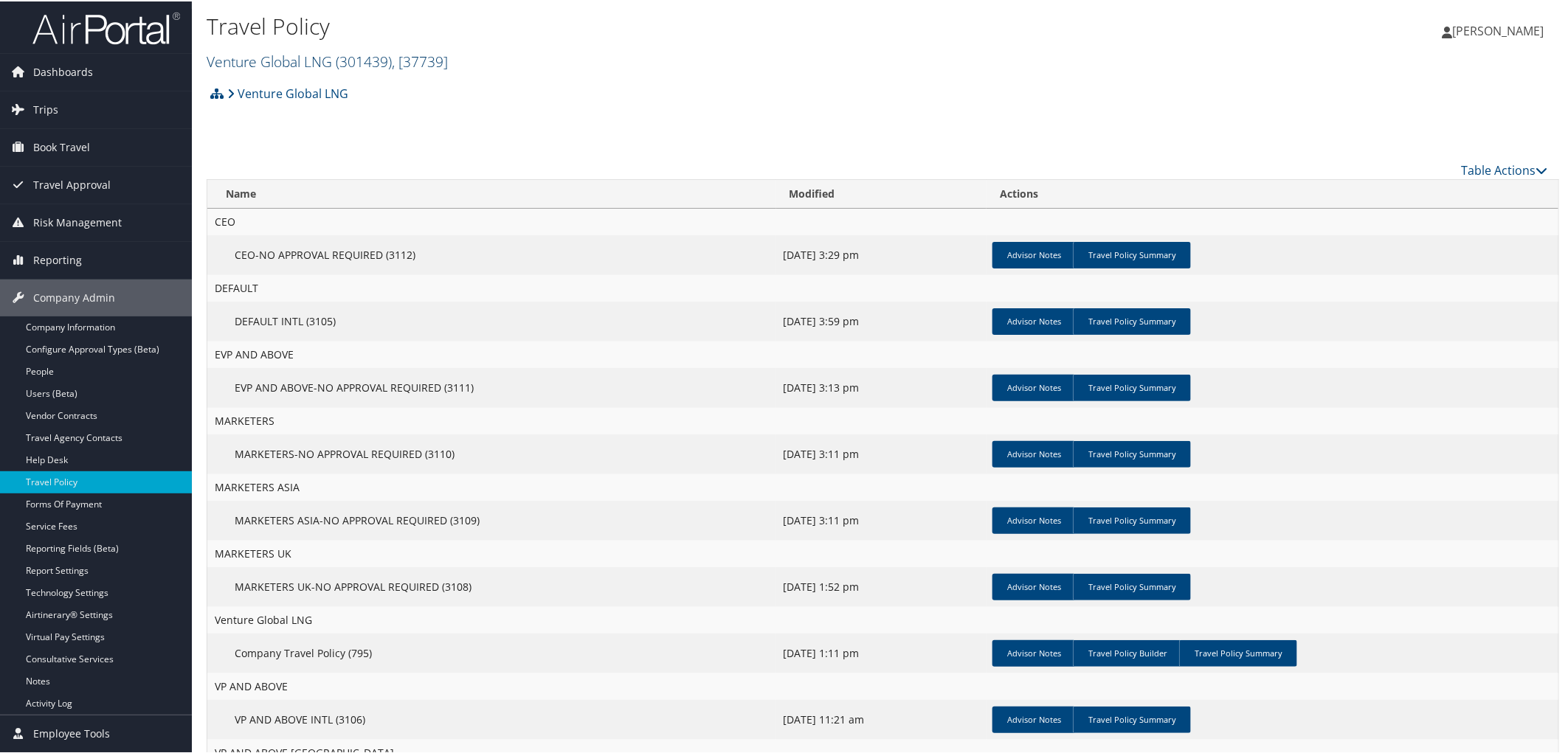
click at [289, 54] on link "Venture Global LNG ( 301439 ) , [ 37739 ]" at bounding box center [327, 60] width 241 height 20
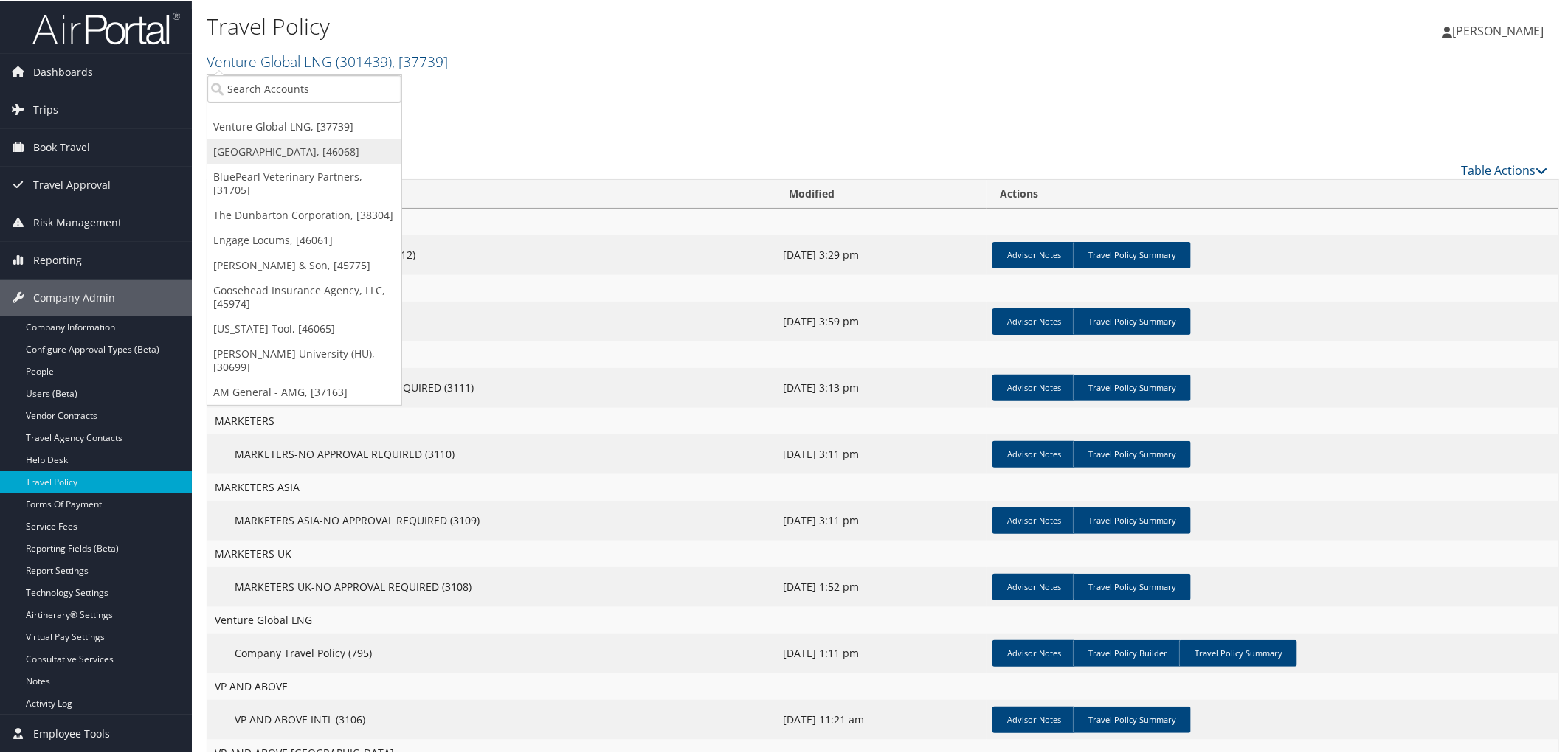
click at [292, 144] on link "[GEOGRAPHIC_DATA], [46068]" at bounding box center [304, 150] width 194 height 25
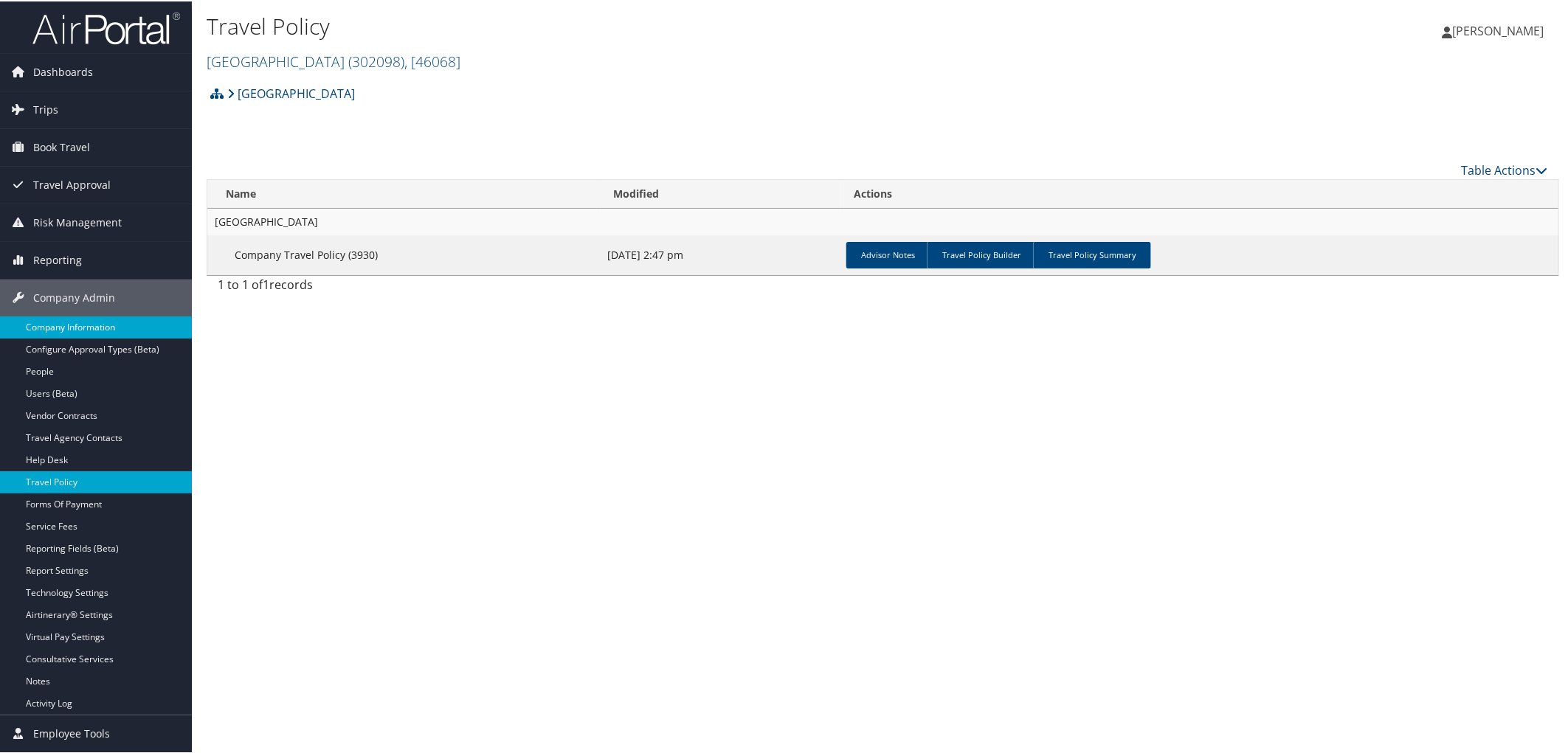
click at [94, 323] on link "Company Information" at bounding box center [96, 325] width 192 height 22
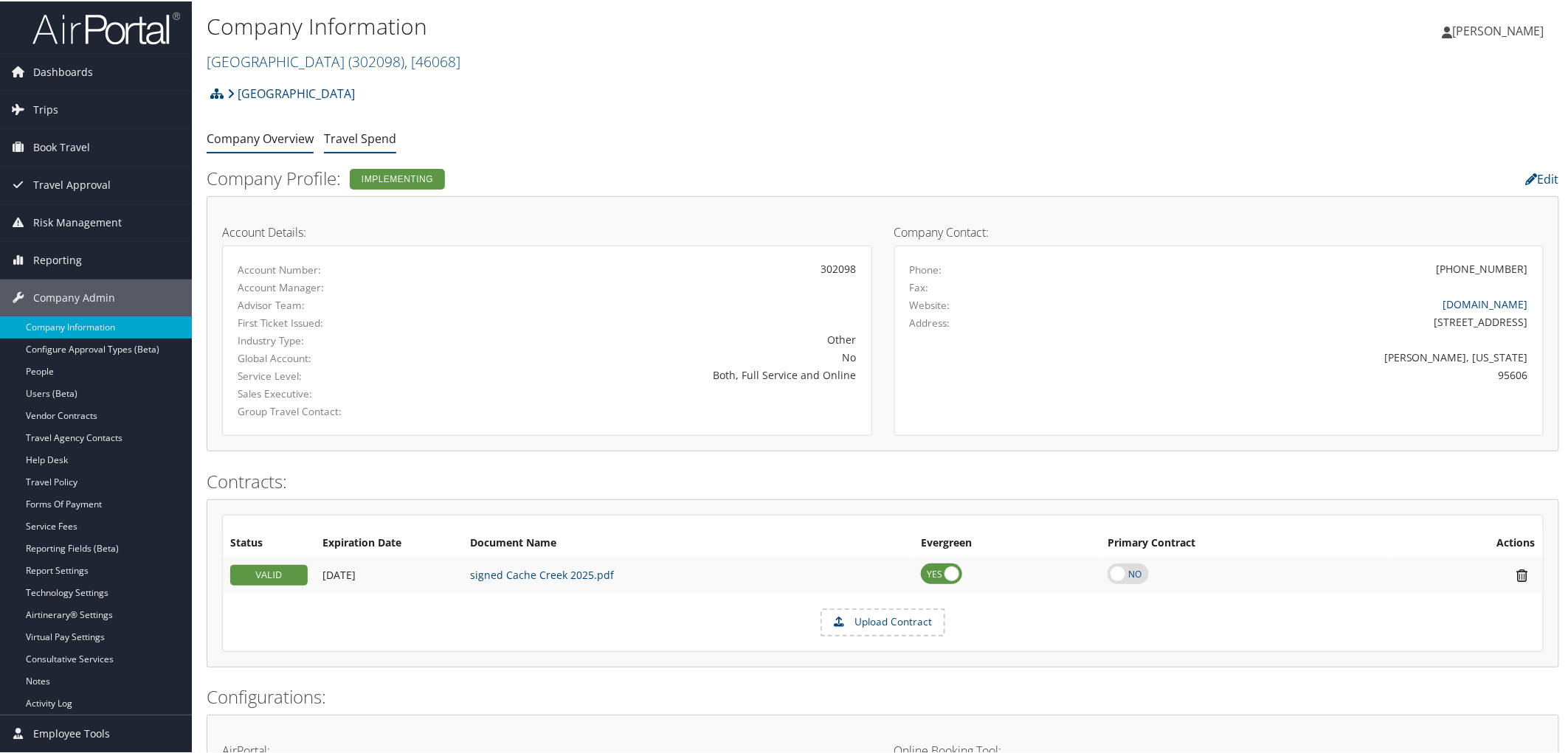
click at [340, 137] on link "Travel Spend" at bounding box center [360, 137] width 73 height 17
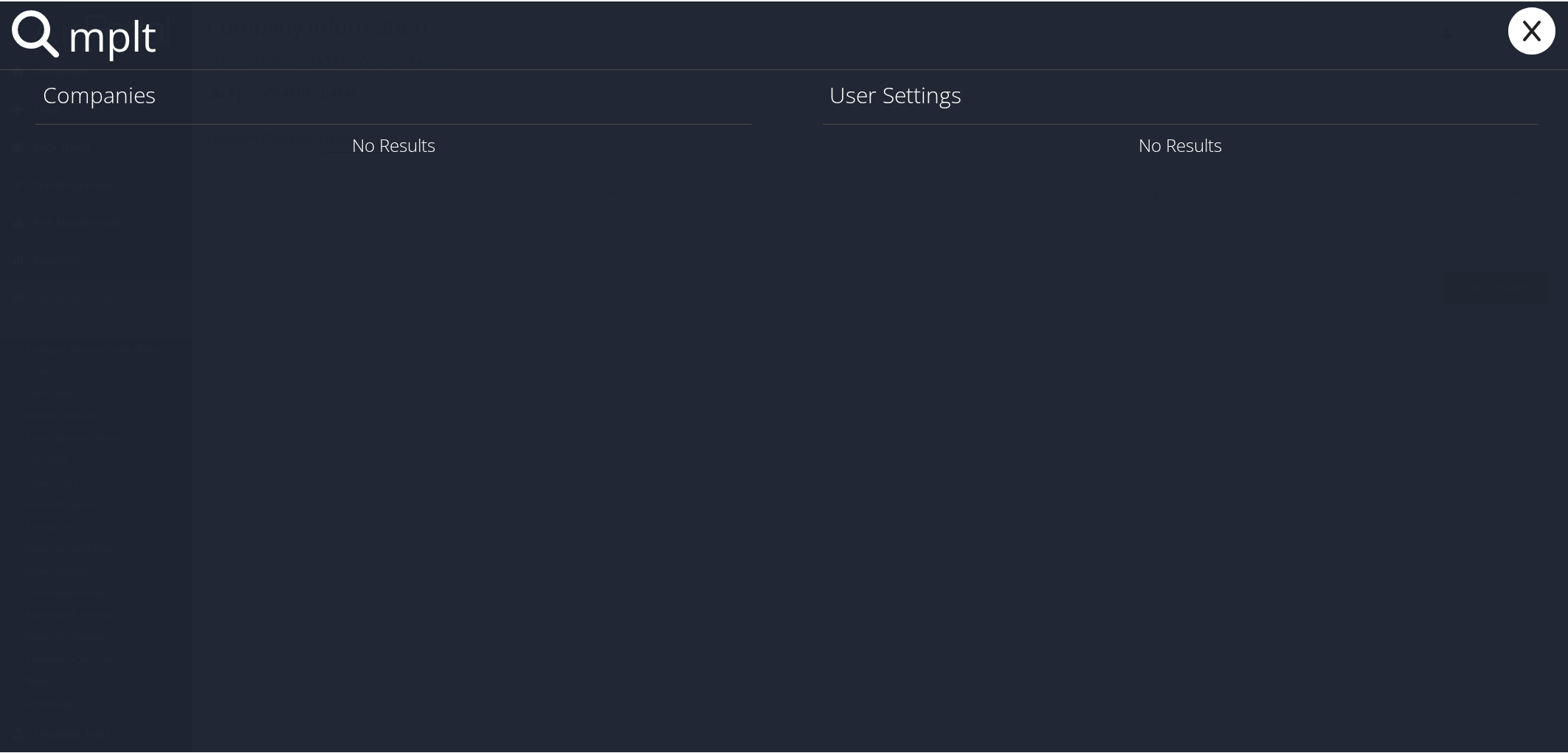
type input "mplt"
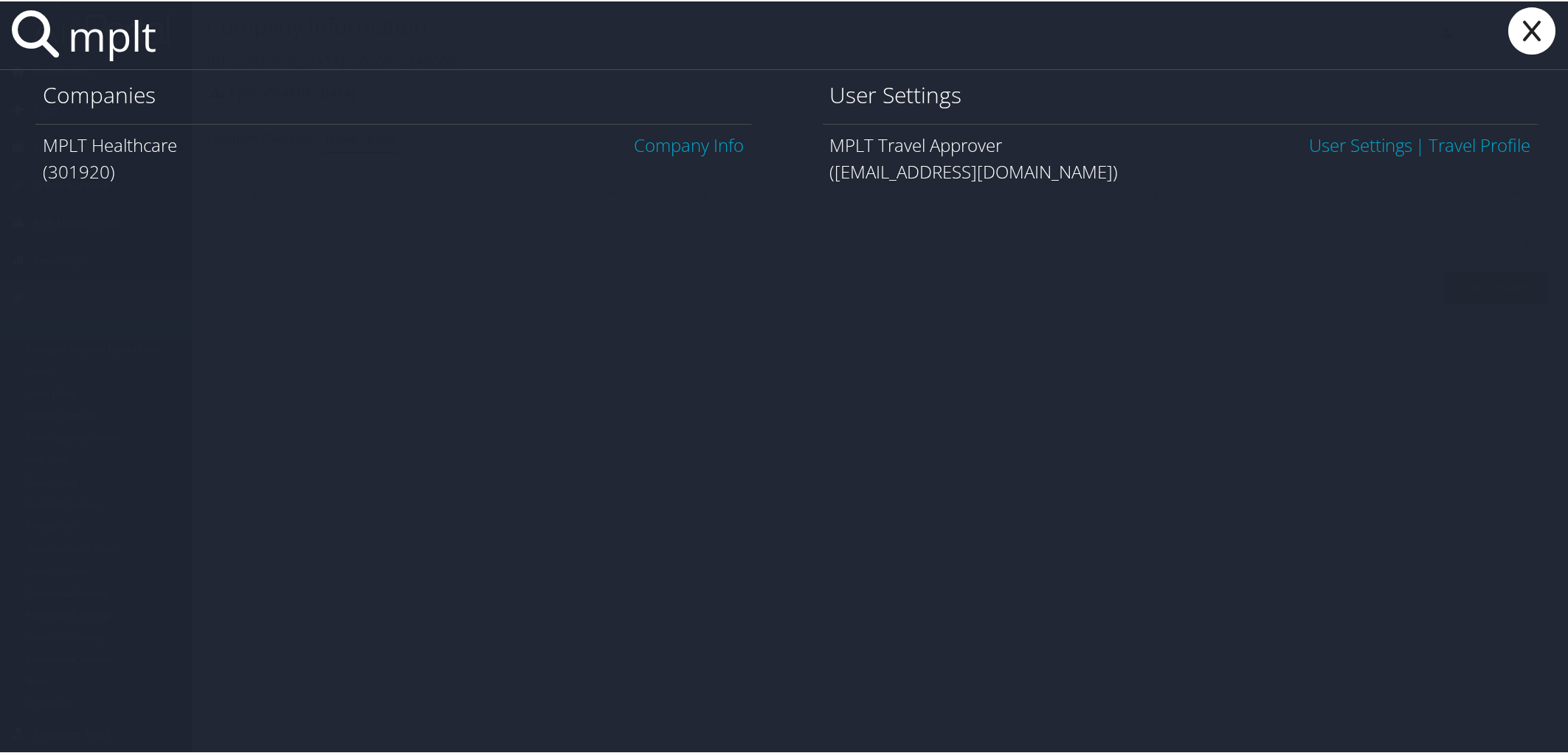
click at [661, 140] on link "Company Info" at bounding box center [689, 143] width 110 height 24
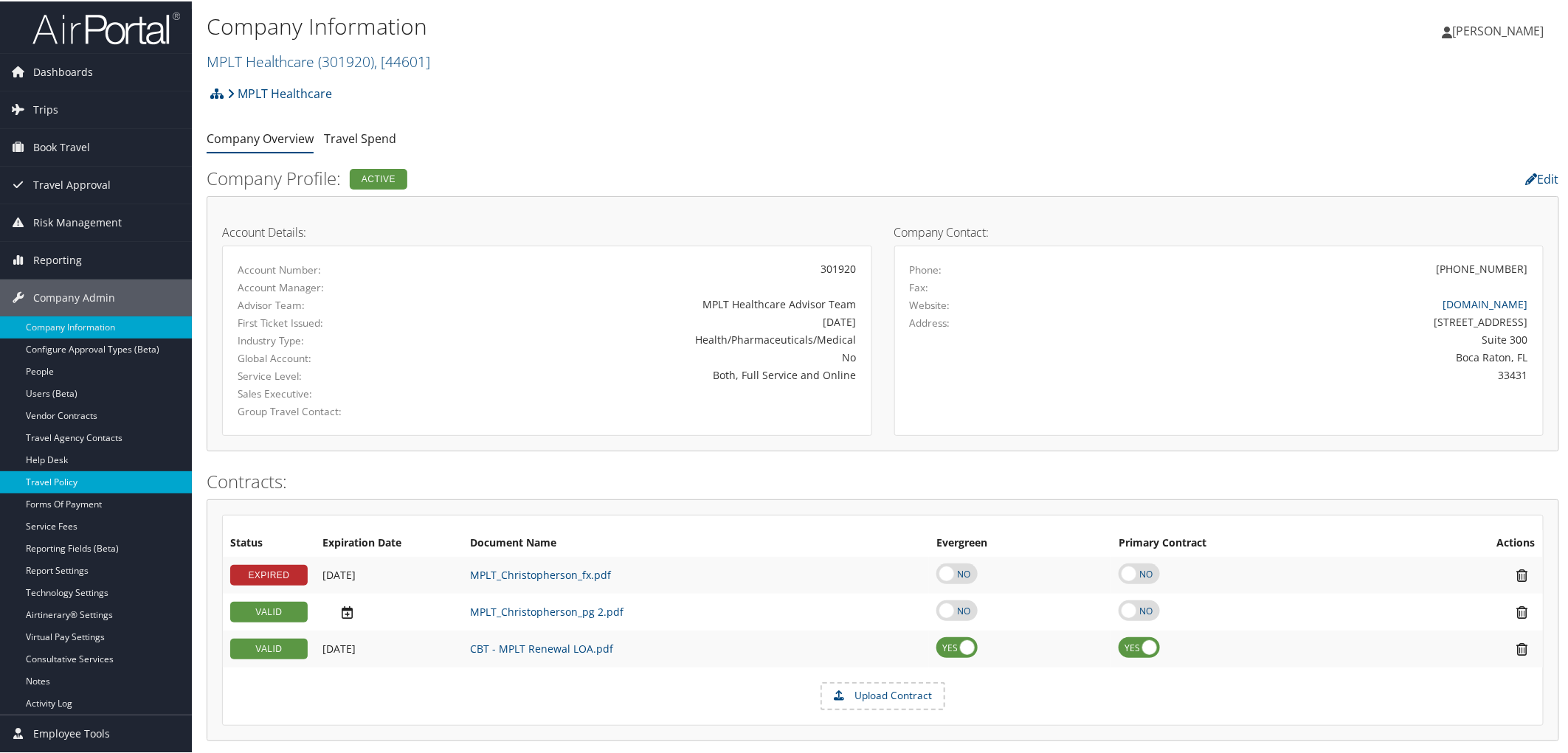
click at [58, 481] on link "Travel Policy" at bounding box center [96, 481] width 192 height 22
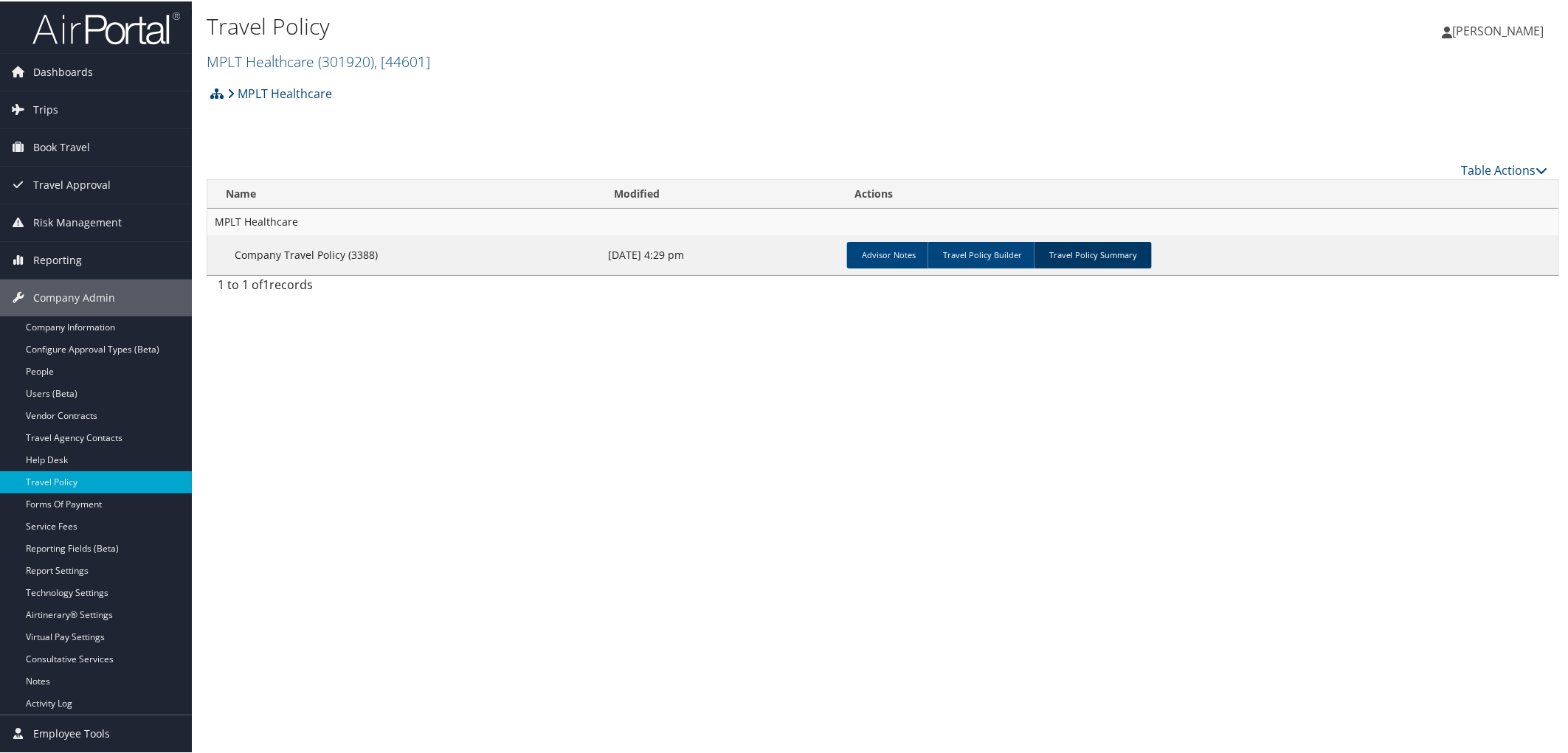
click at [1052, 253] on link "Travel Policy Summary" at bounding box center [1092, 253] width 118 height 26
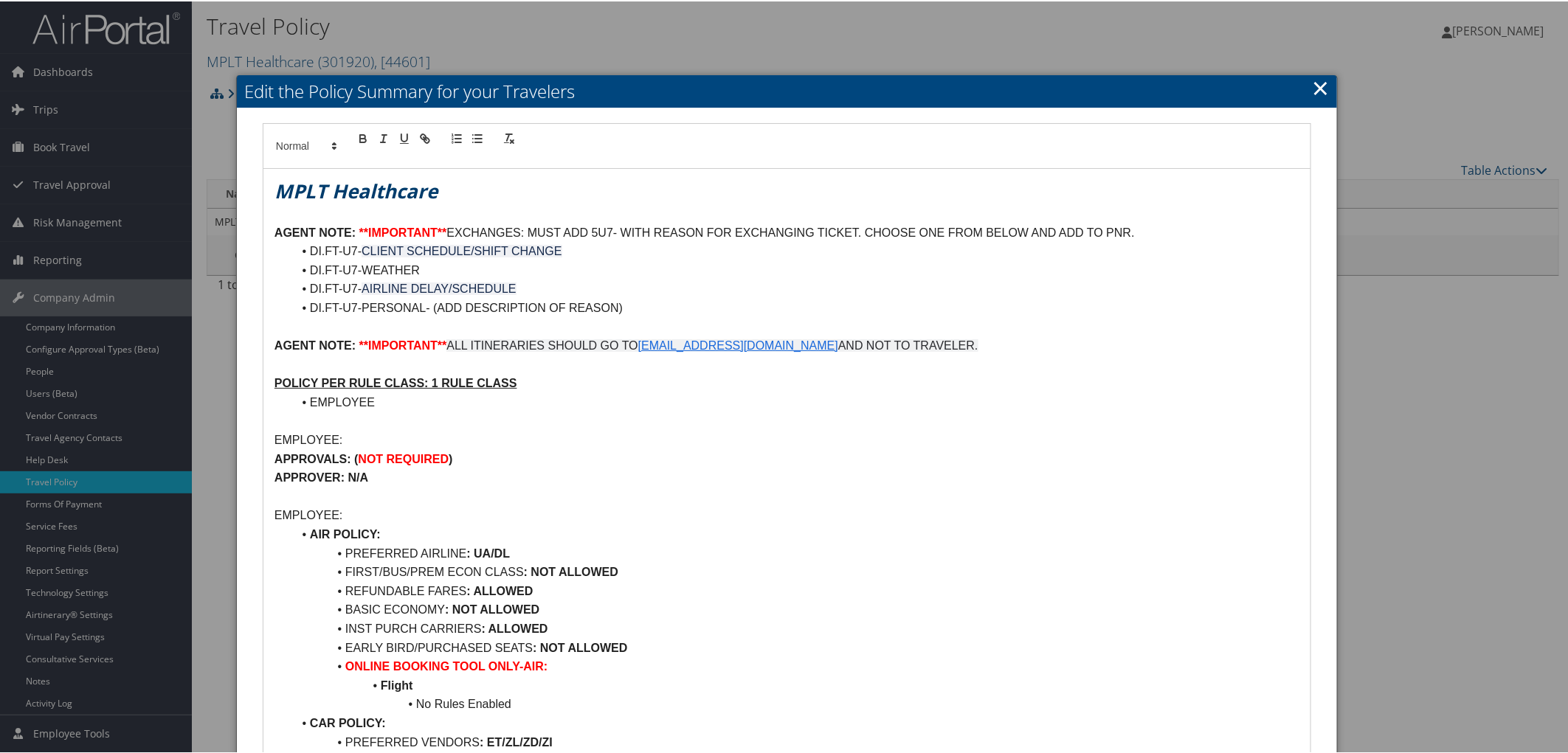
click at [1318, 87] on link "×" at bounding box center [1320, 87] width 17 height 30
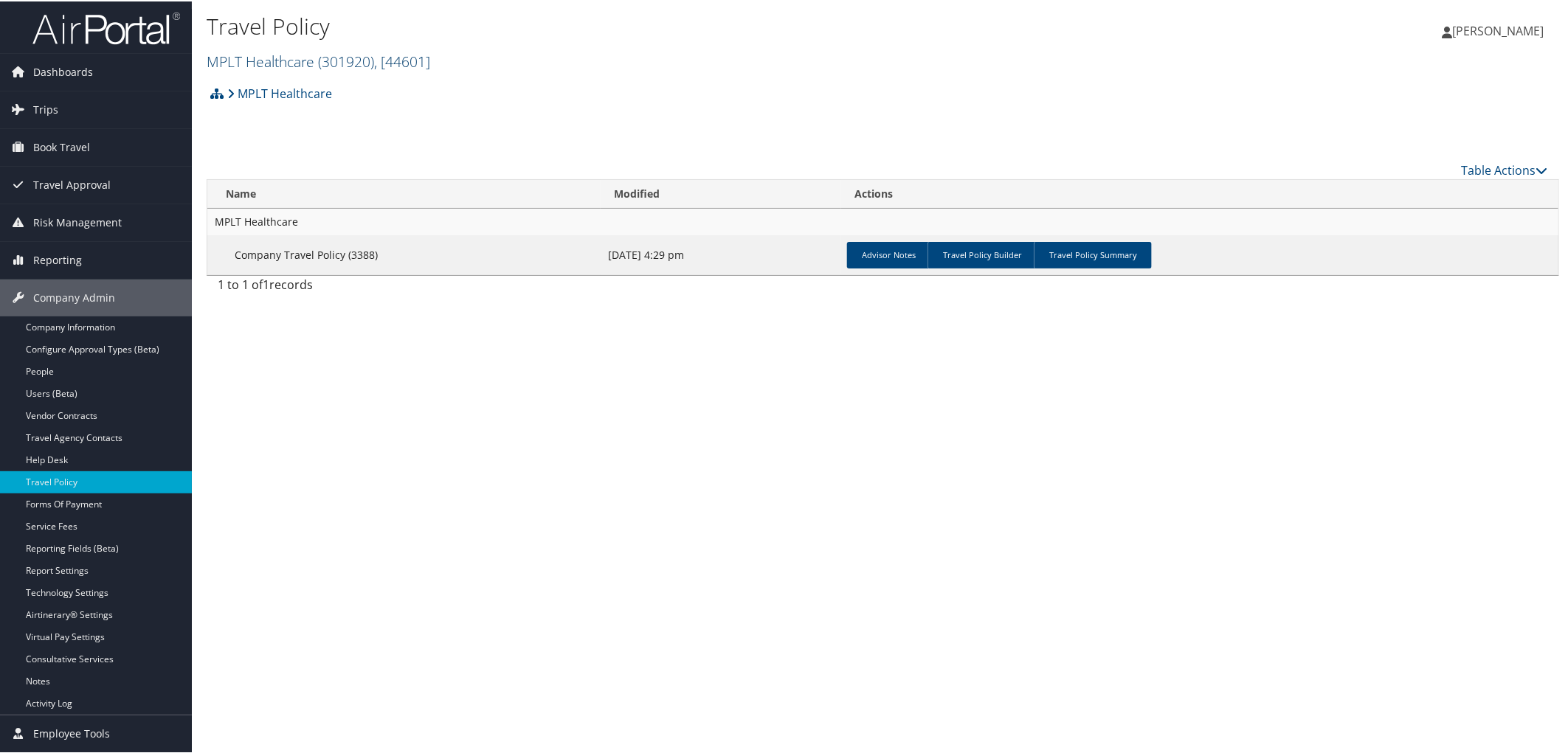
click at [252, 57] on link "MPLT Healthcare ( 301920 ) , [ 44601 ]" at bounding box center [318, 60] width 224 height 20
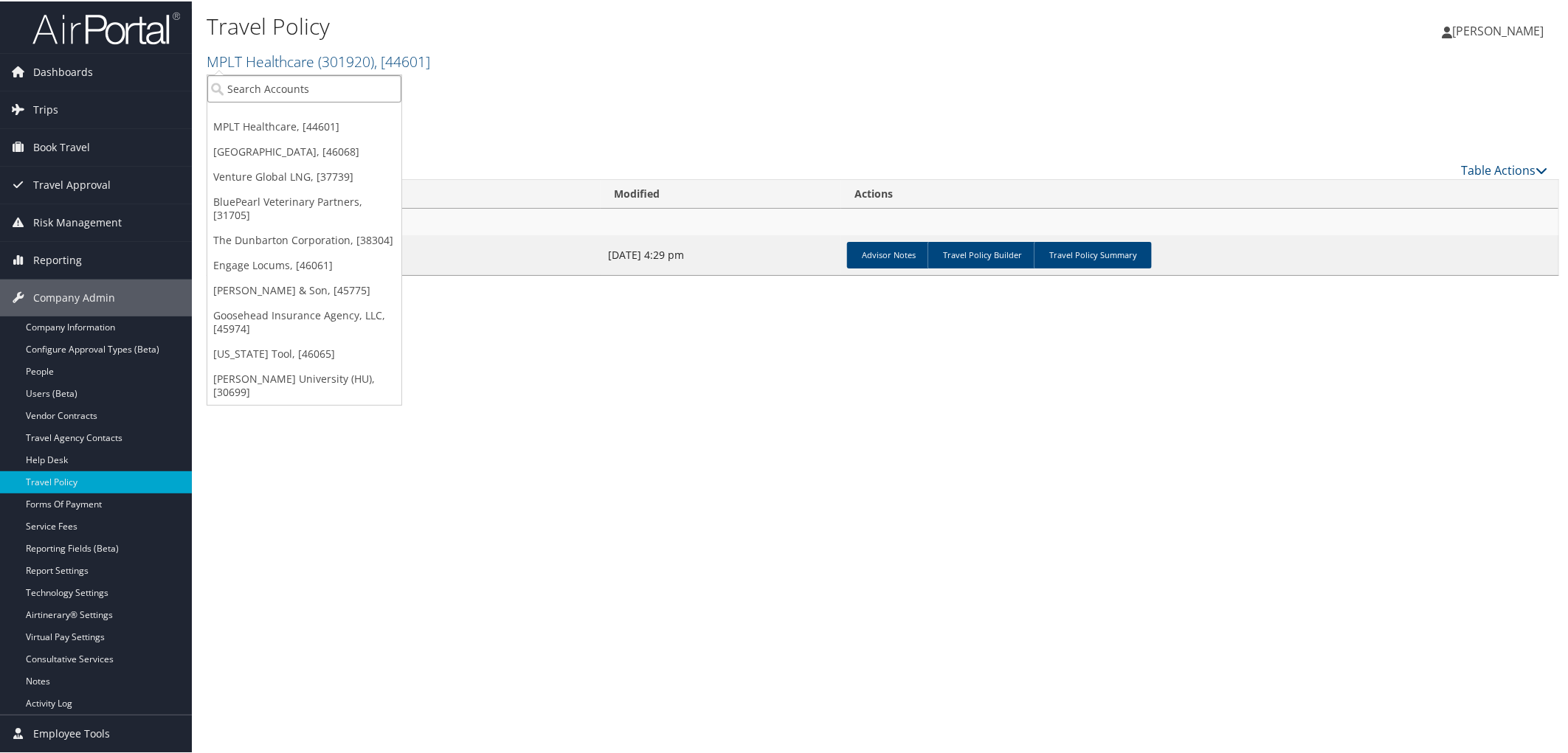
click at [246, 75] on input "search" at bounding box center [304, 87] width 194 height 27
type input "ti fl"
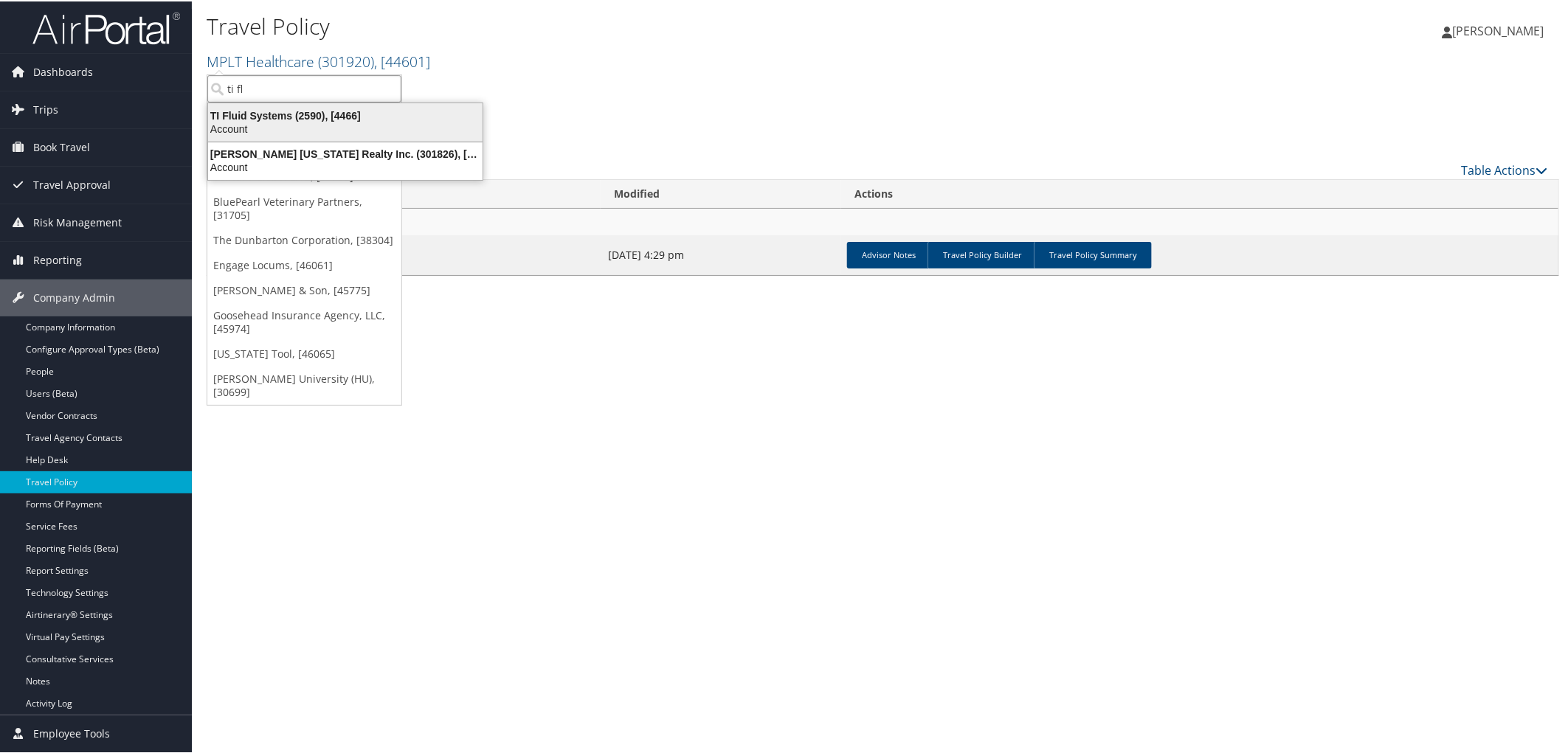
click at [254, 118] on div "TI Fluid Systems (2590), [4466]" at bounding box center [345, 114] width 292 height 13
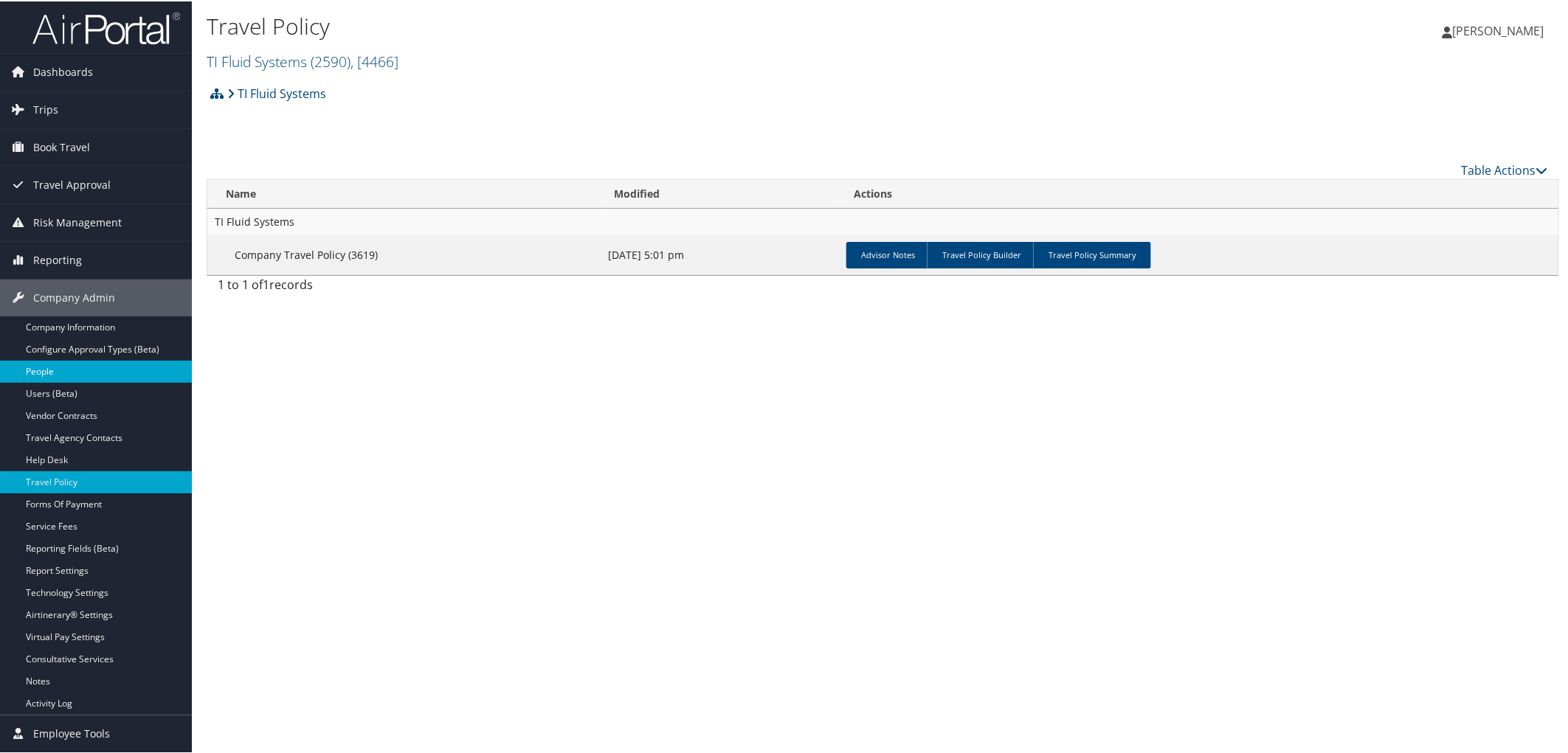
click at [67, 373] on link "People" at bounding box center [96, 370] width 192 height 22
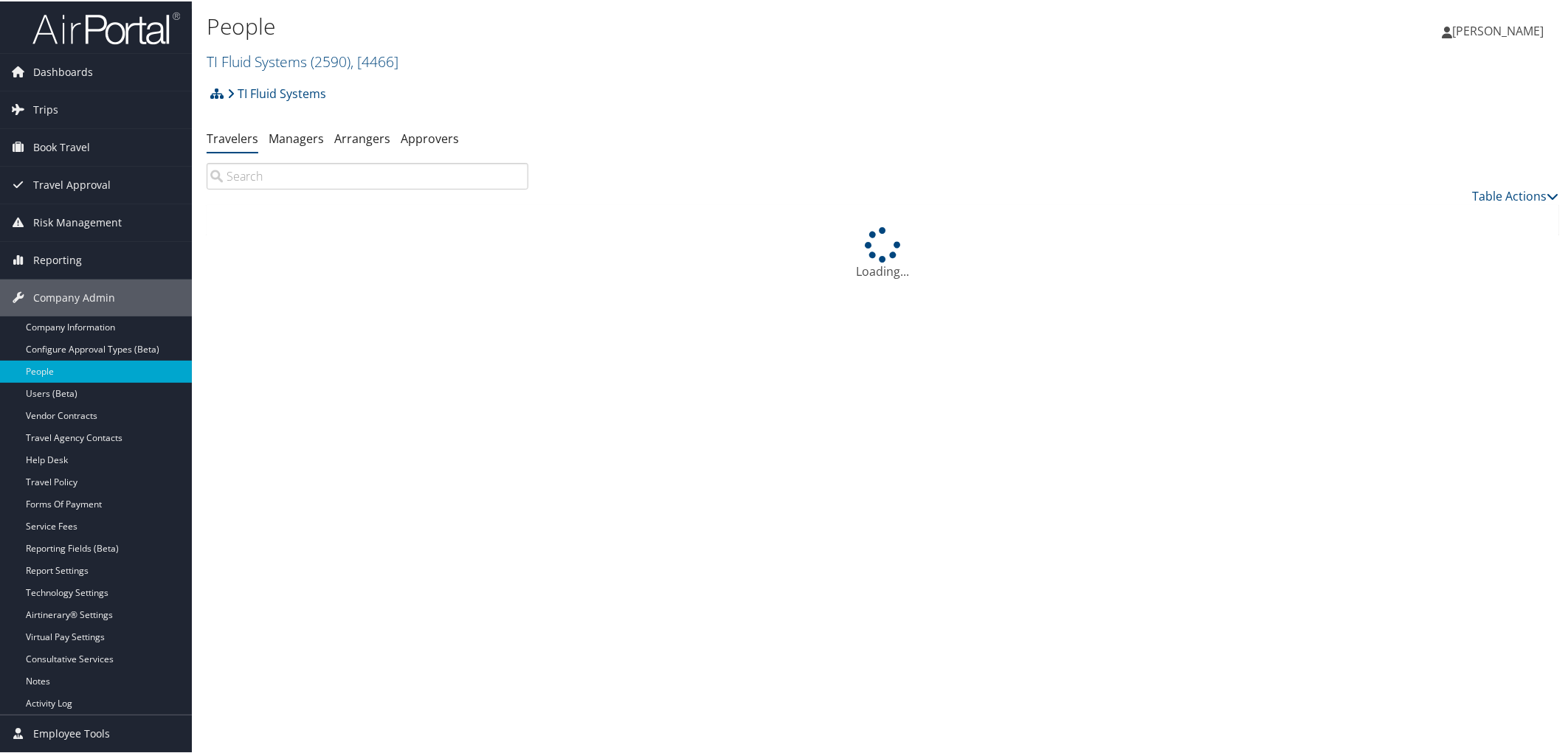
click at [296, 175] on input "search" at bounding box center [367, 175] width 321 height 26
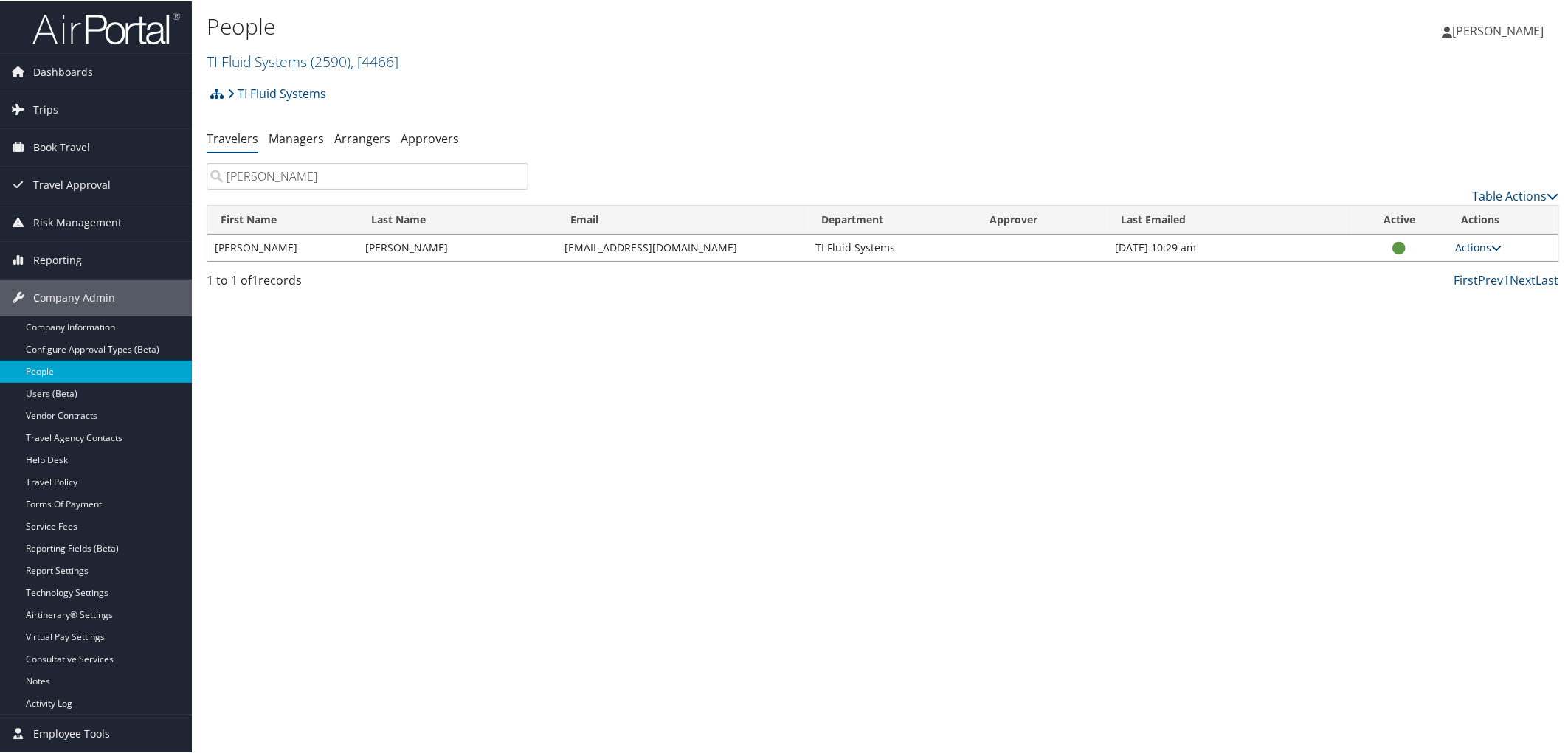
type input "rocha"
click at [1463, 249] on link "Actions" at bounding box center [1478, 245] width 46 height 14
click at [1376, 285] on link "View Profile" at bounding box center [1419, 292] width 150 height 25
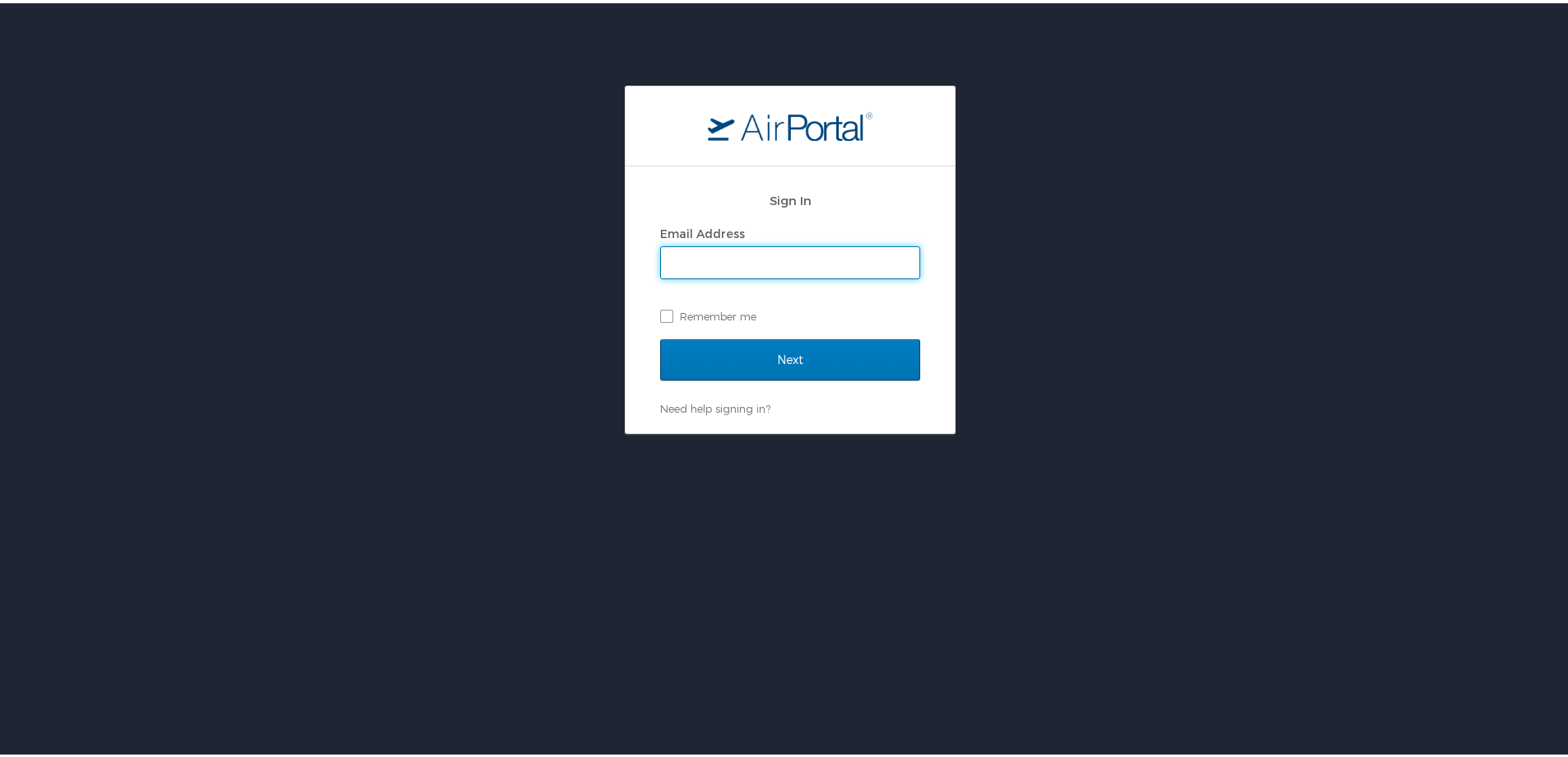
type input "[PERSON_NAME][EMAIL_ADDRESS][PERSON_NAME][DOMAIN_NAME]"
